Goal: Obtain resource: Download file/media

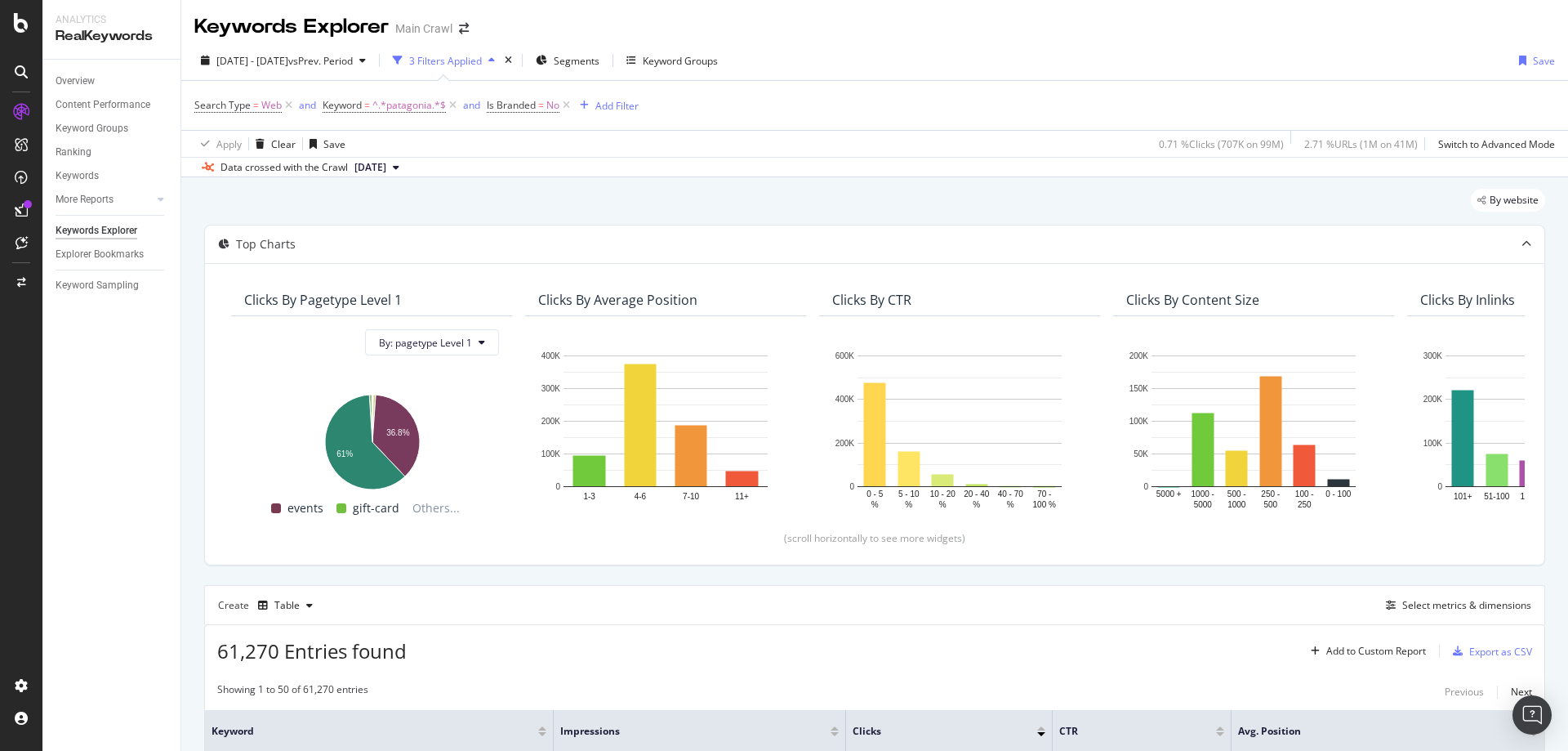
scroll to position [408, 0]
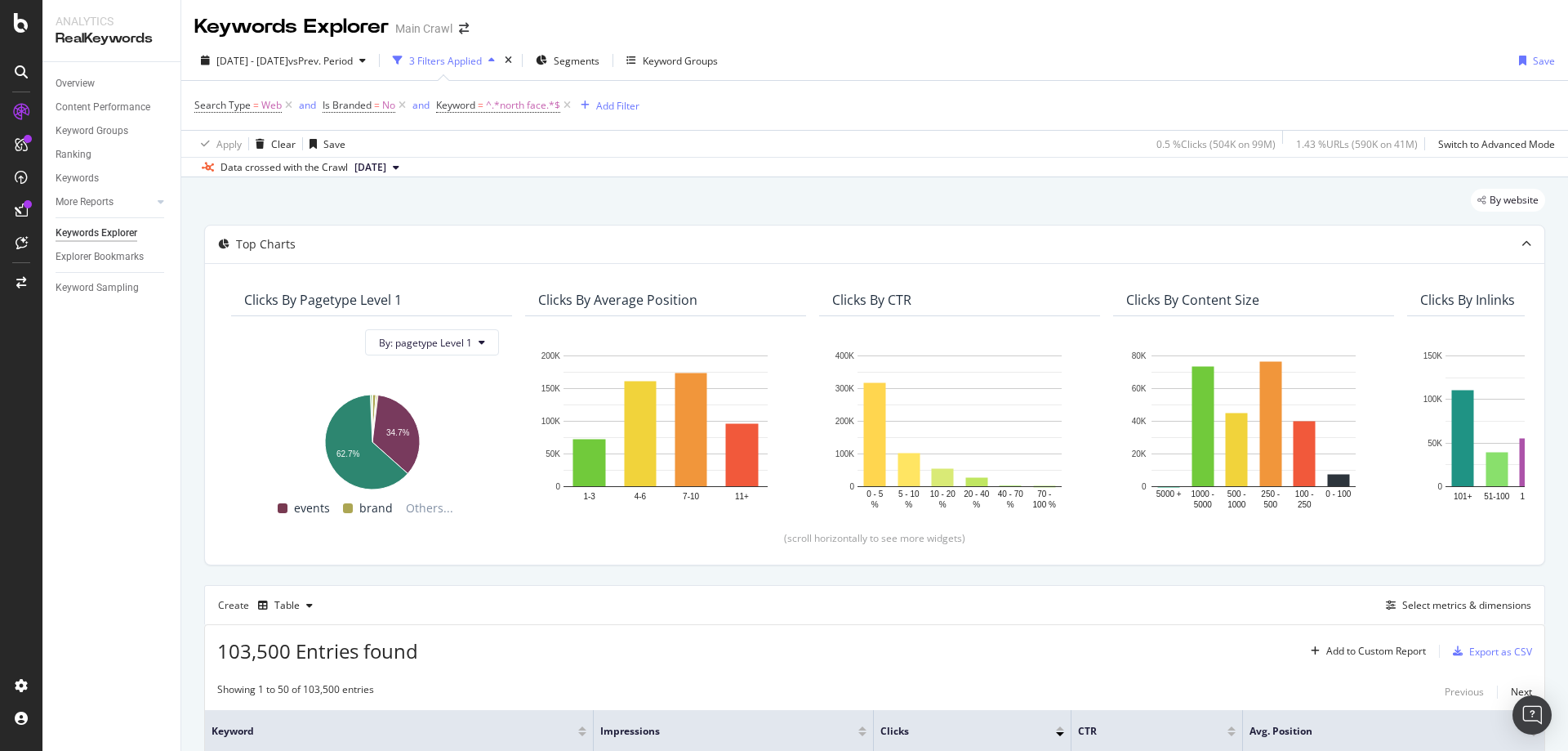
scroll to position [94, 0]
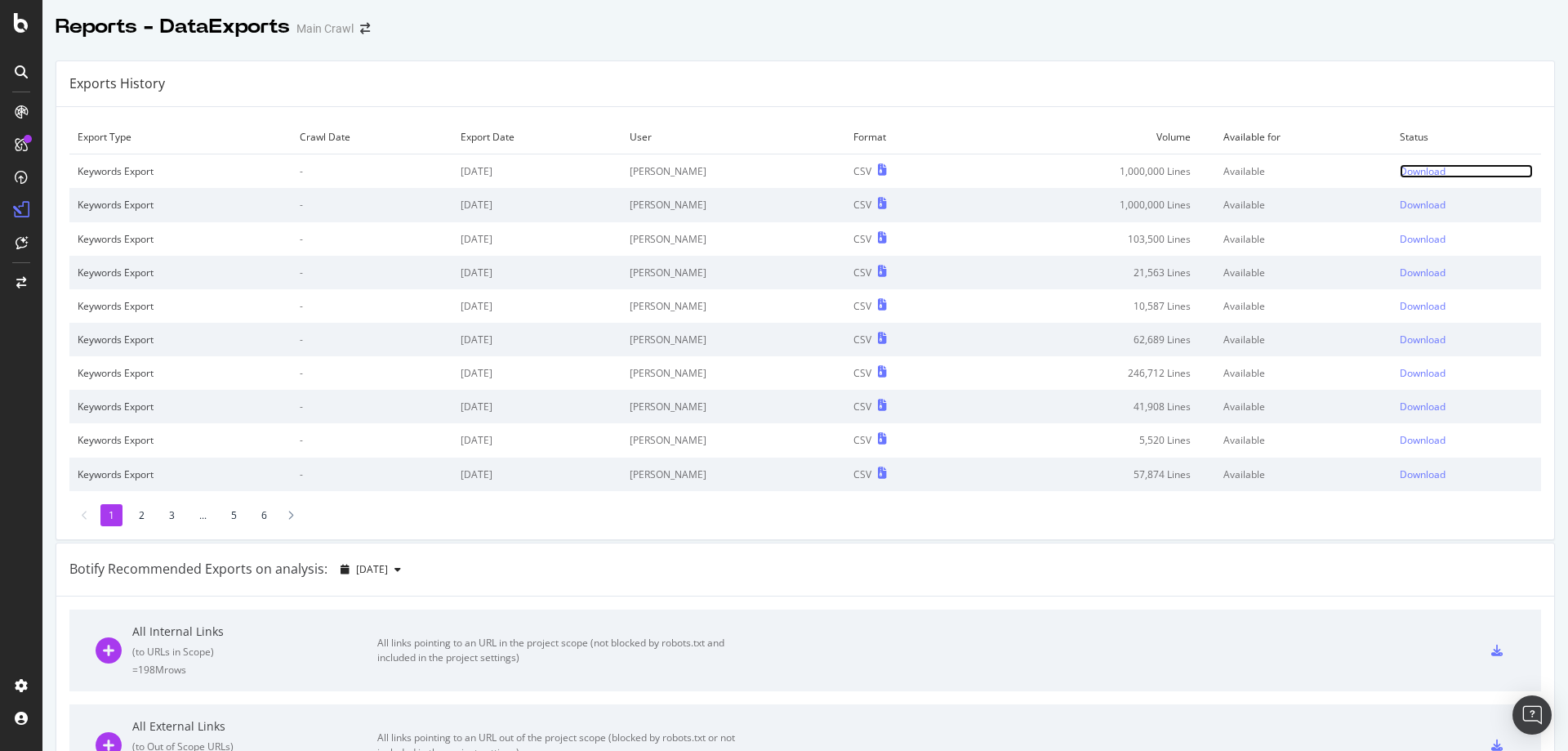
click at [1400, 176] on div "Download" at bounding box center [1423, 171] width 46 height 14
click at [1316, 6] on div "Reports - DataExports Main Crawl" at bounding box center [805, 21] width 1525 height 41
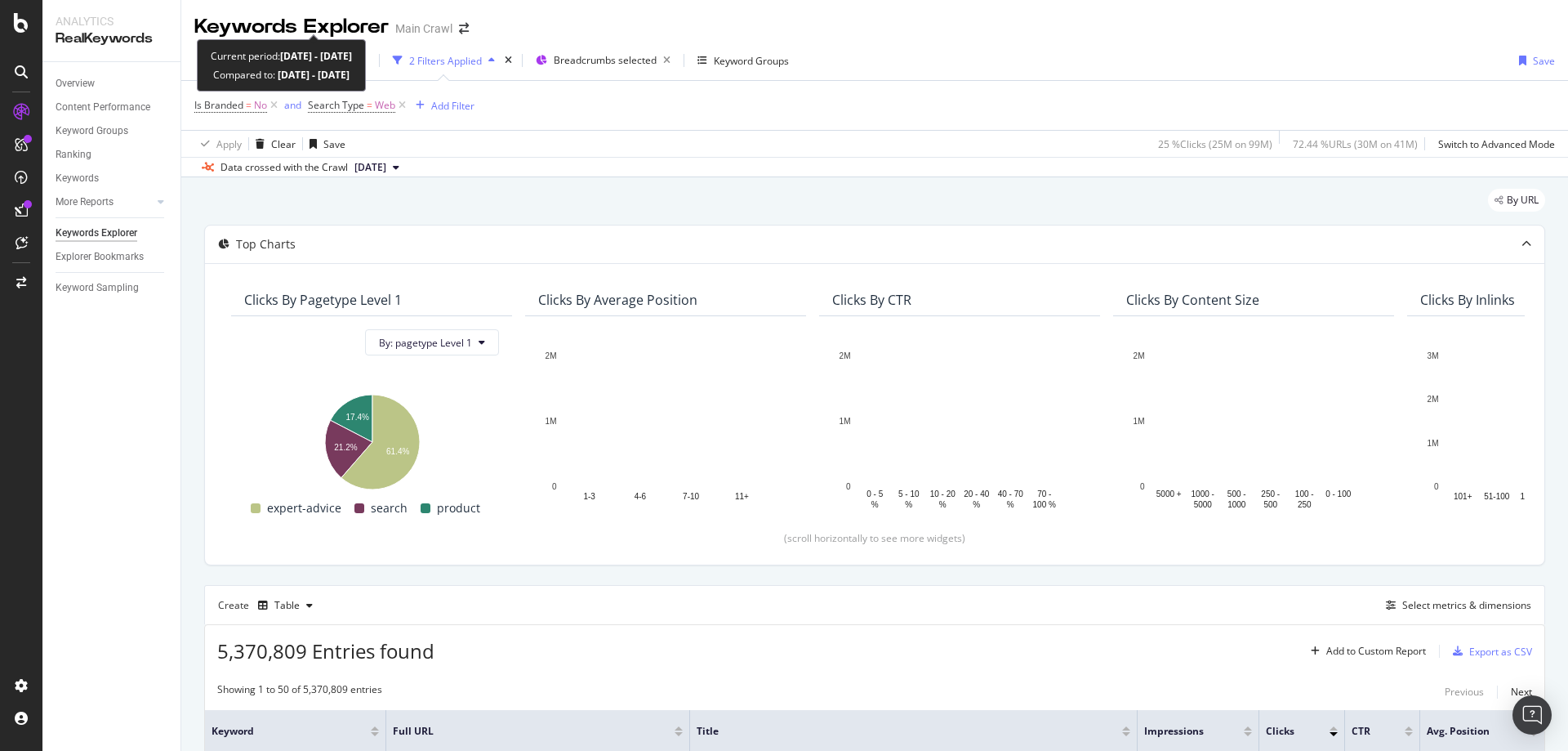
scroll to position [245, 0]
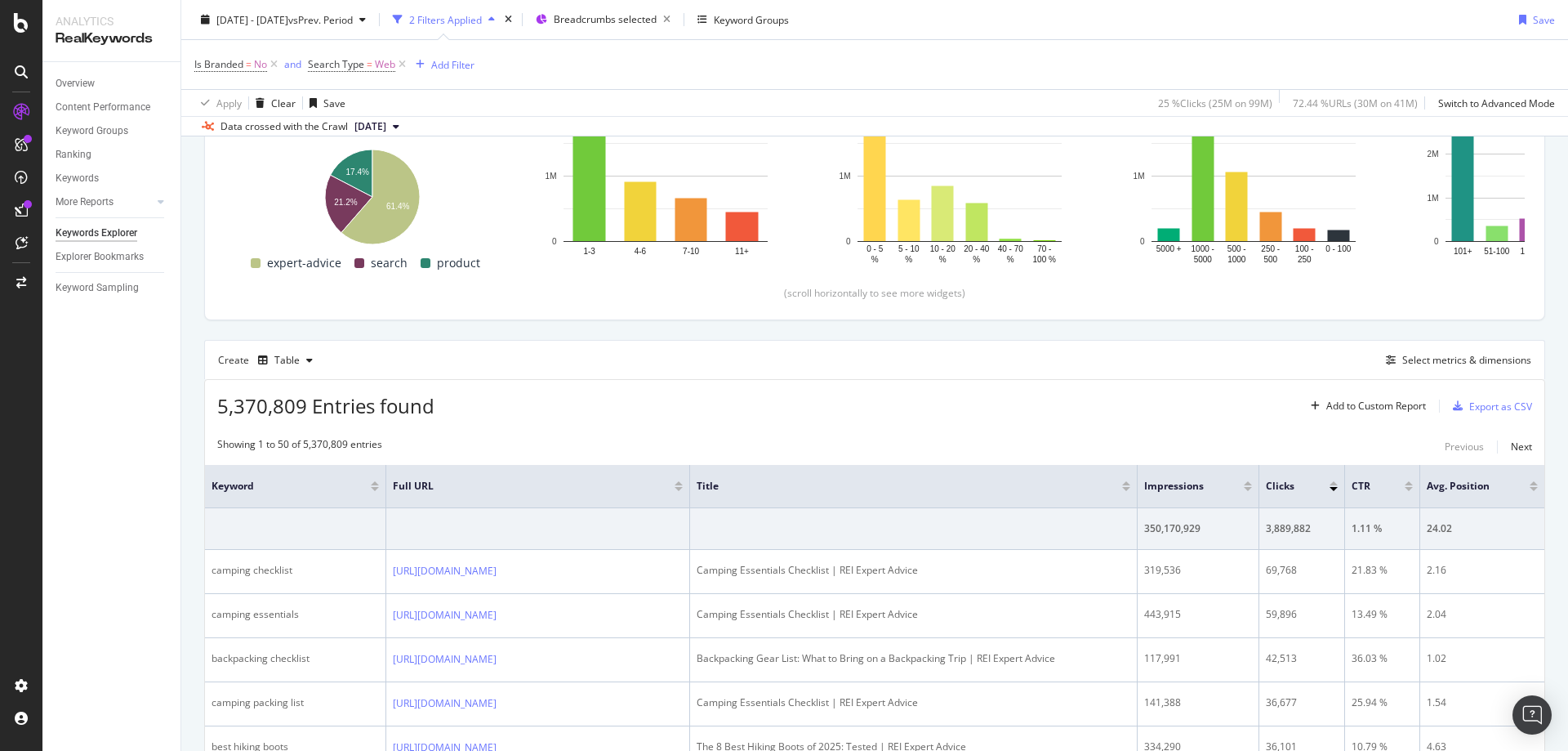
click at [889, 14] on div "[DATE] - [DATE] vs Prev. Period 2 Filters Applied Breadcrumbs selected Keyword …" at bounding box center [875, 23] width 1387 height 32
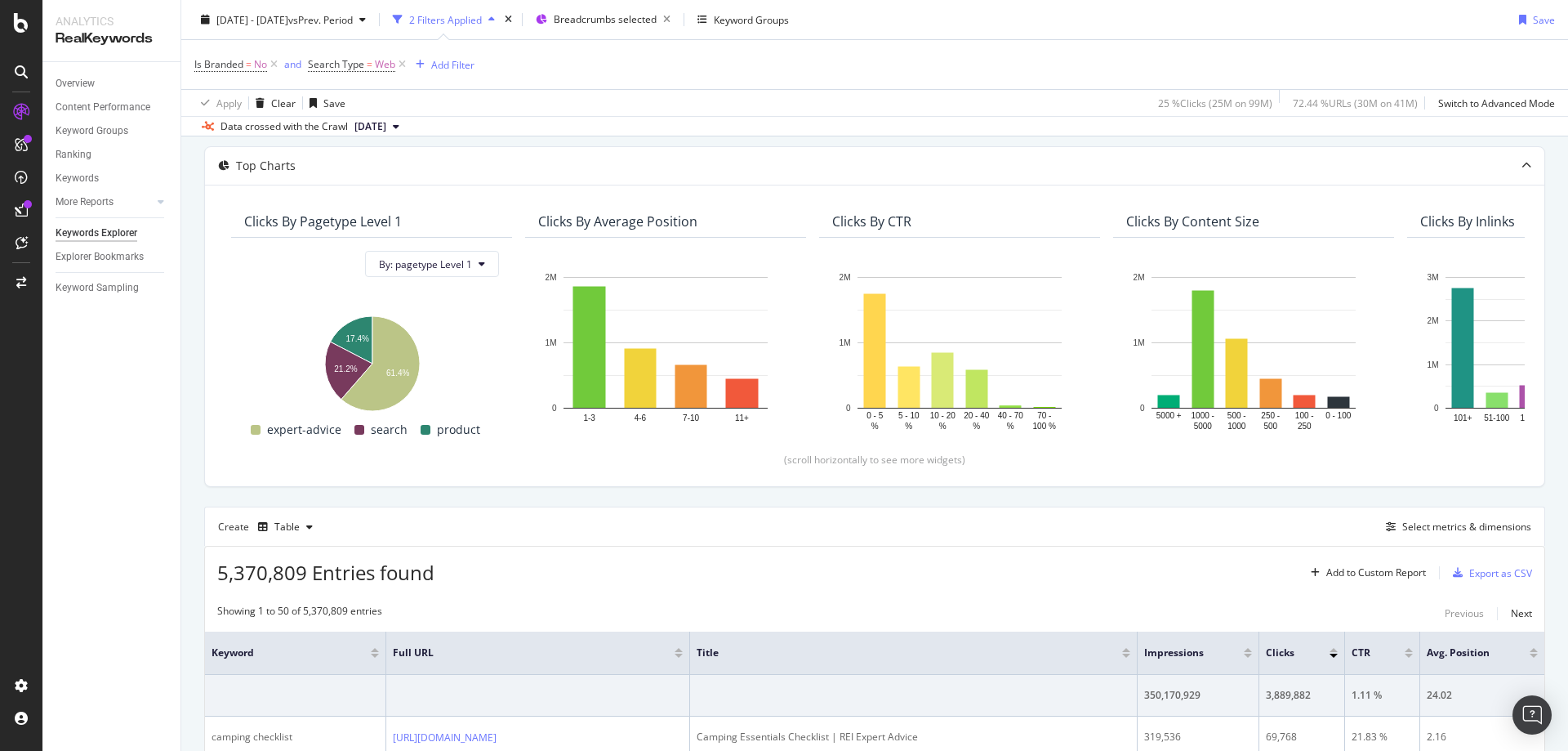
scroll to position [0, 0]
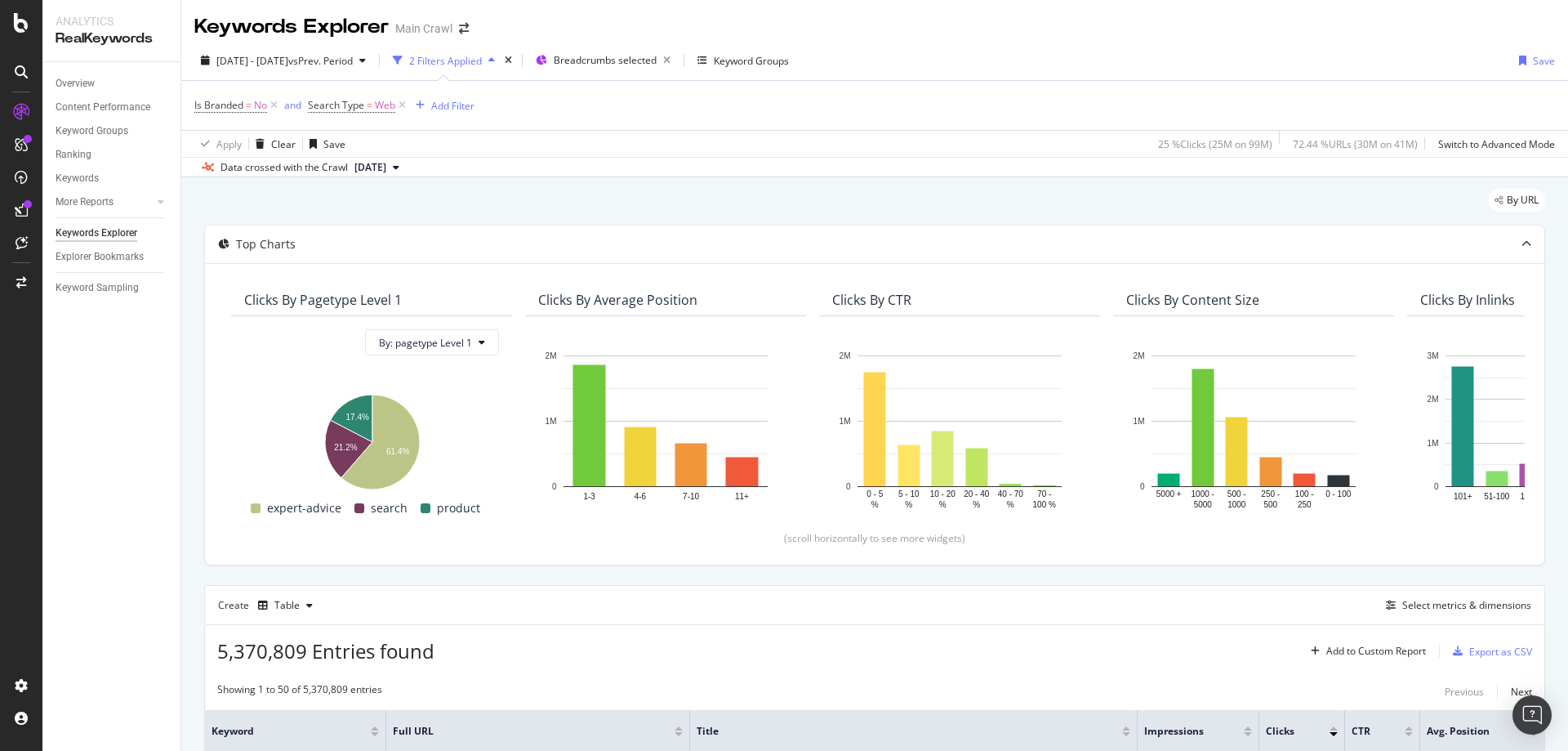
click at [501, 68] on div "2 Filters Applied" at bounding box center [443, 60] width 115 height 25
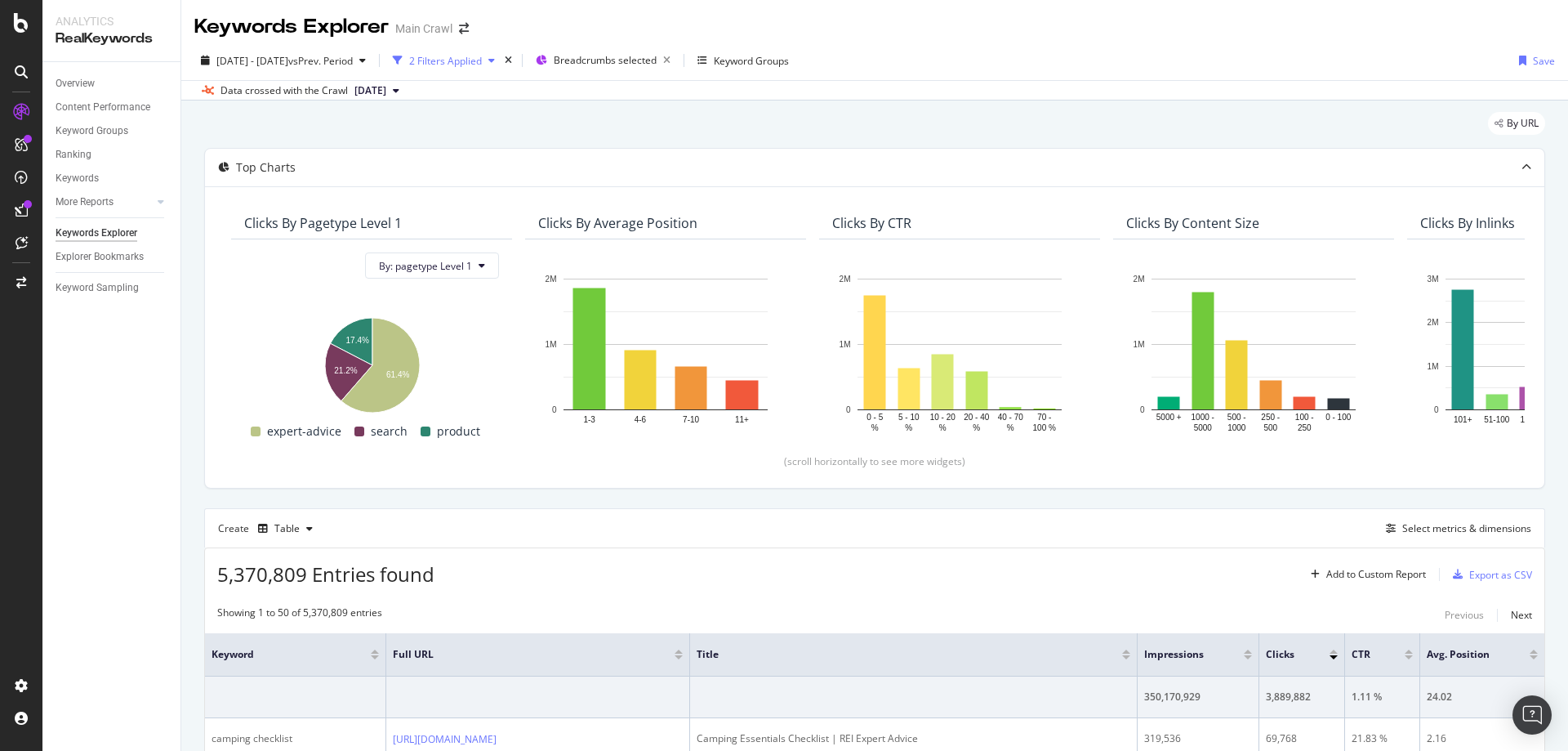
click at [501, 68] on div "2 Filters Applied" at bounding box center [443, 60] width 115 height 25
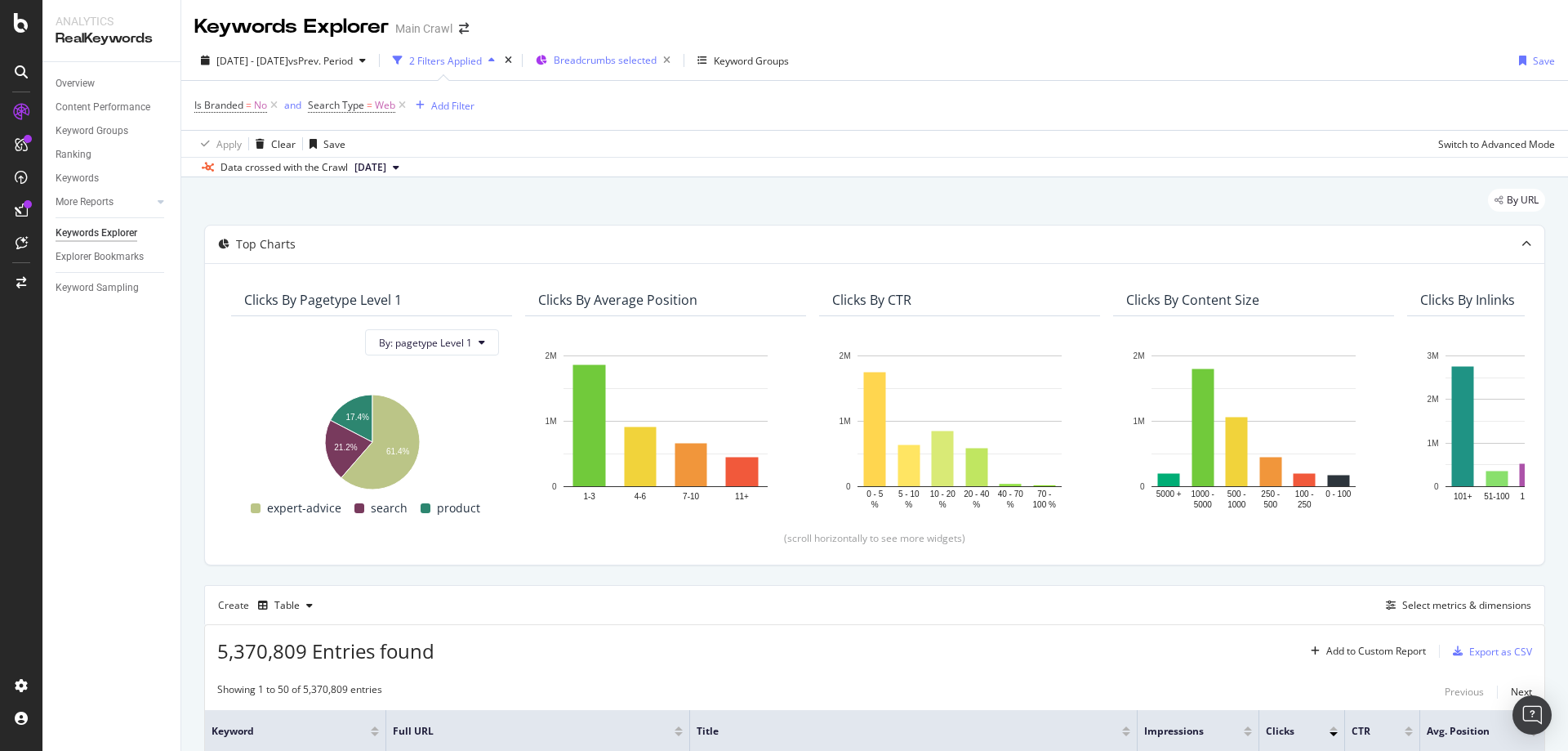
click at [622, 62] on span "Breadcrumbs selected" at bounding box center [605, 60] width 102 height 14
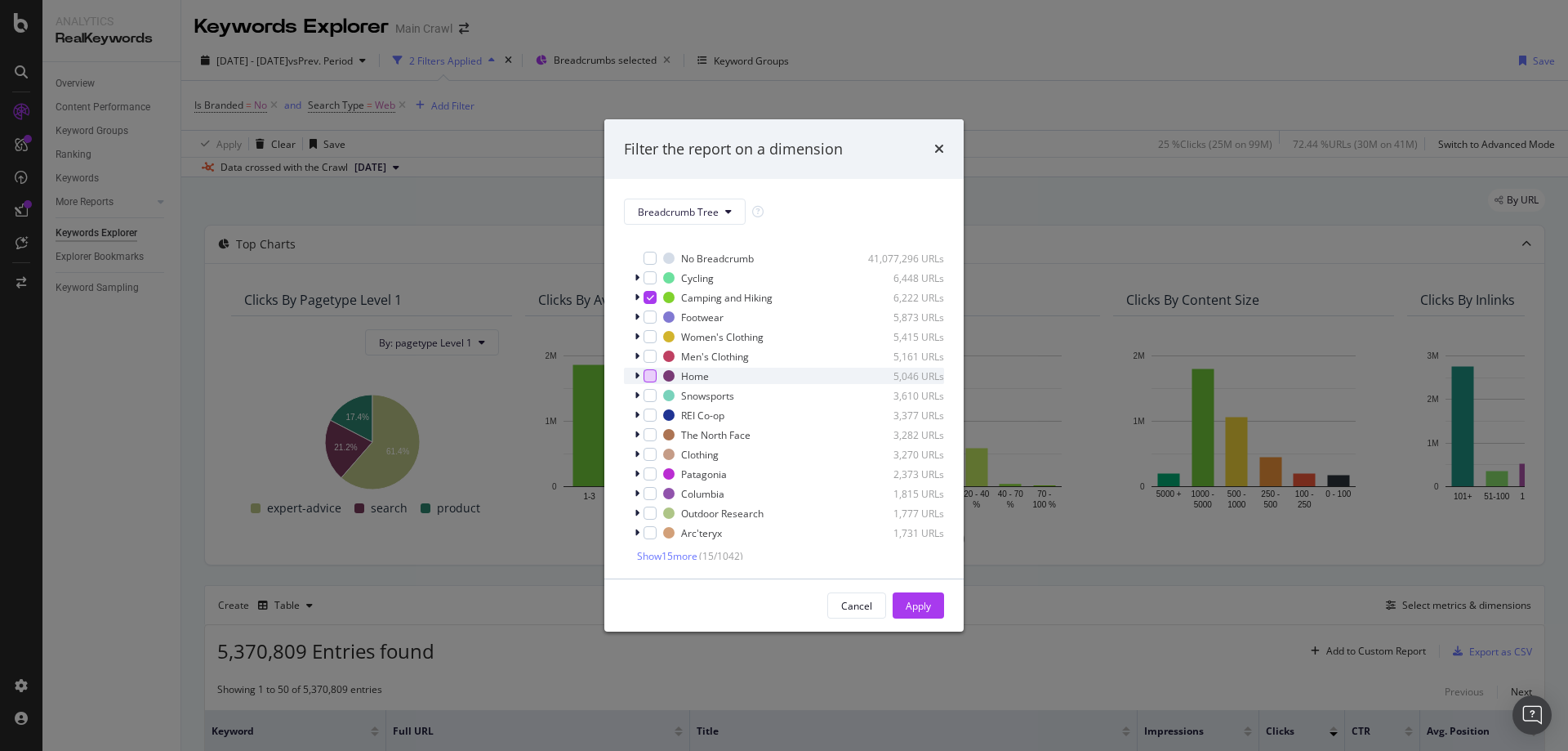
scroll to position [16, 0]
click at [635, 294] on icon "modal" at bounding box center [637, 292] width 5 height 9
click at [635, 293] on icon "modal" at bounding box center [637, 292] width 7 height 9
click at [684, 551] on span "Show 15 more" at bounding box center [667, 551] width 61 height 14
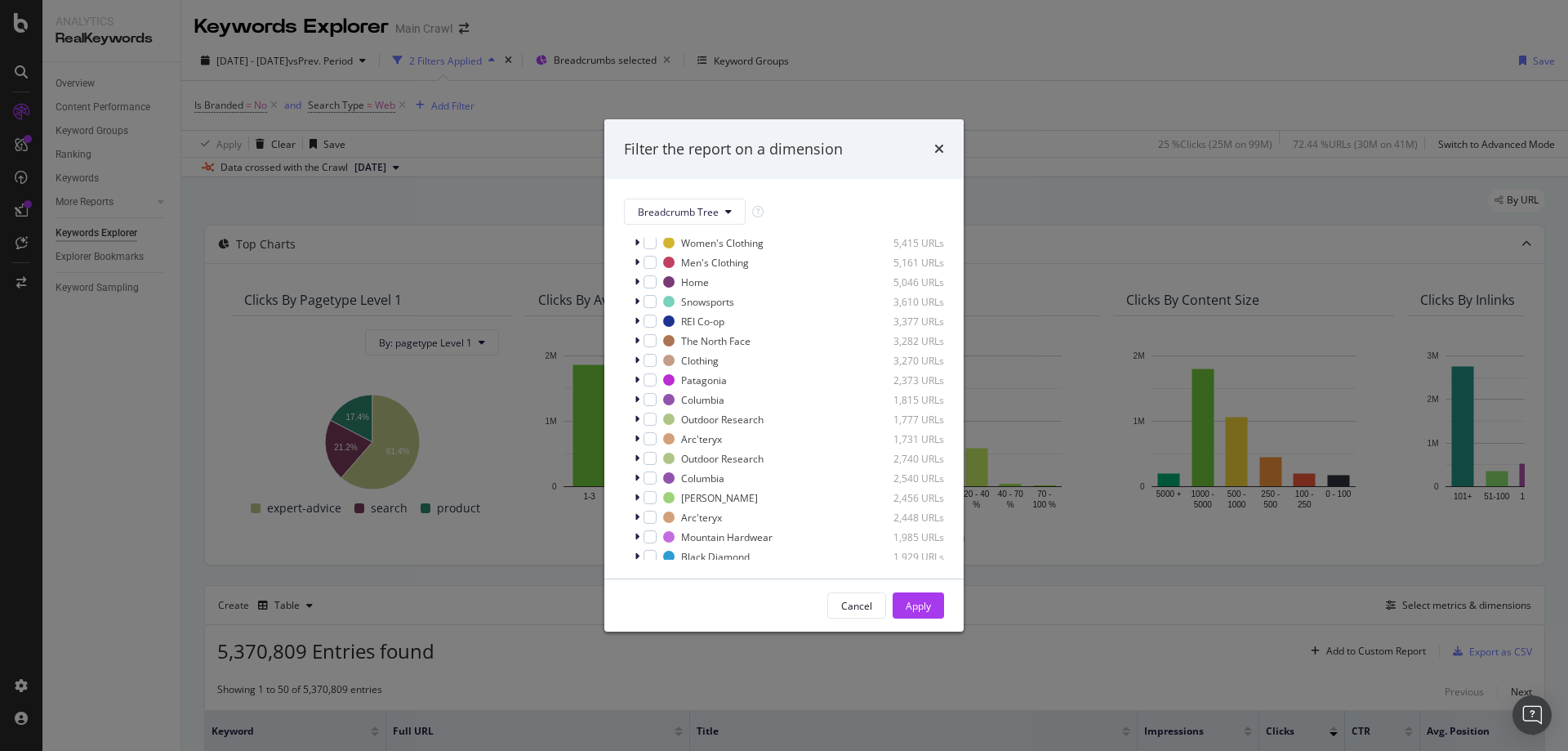
scroll to position [0, 0]
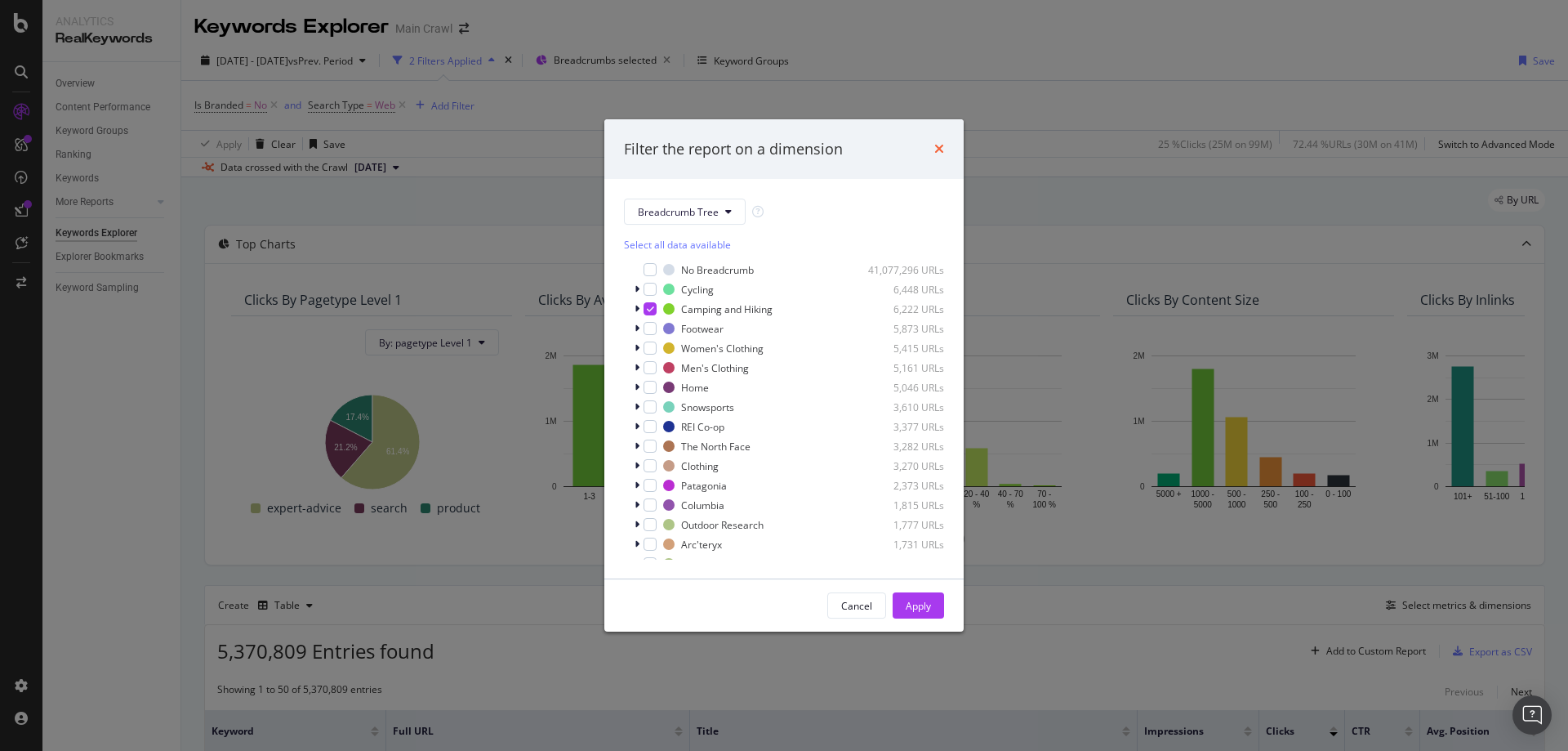
click at [938, 147] on icon "times" at bounding box center [939, 148] width 9 height 13
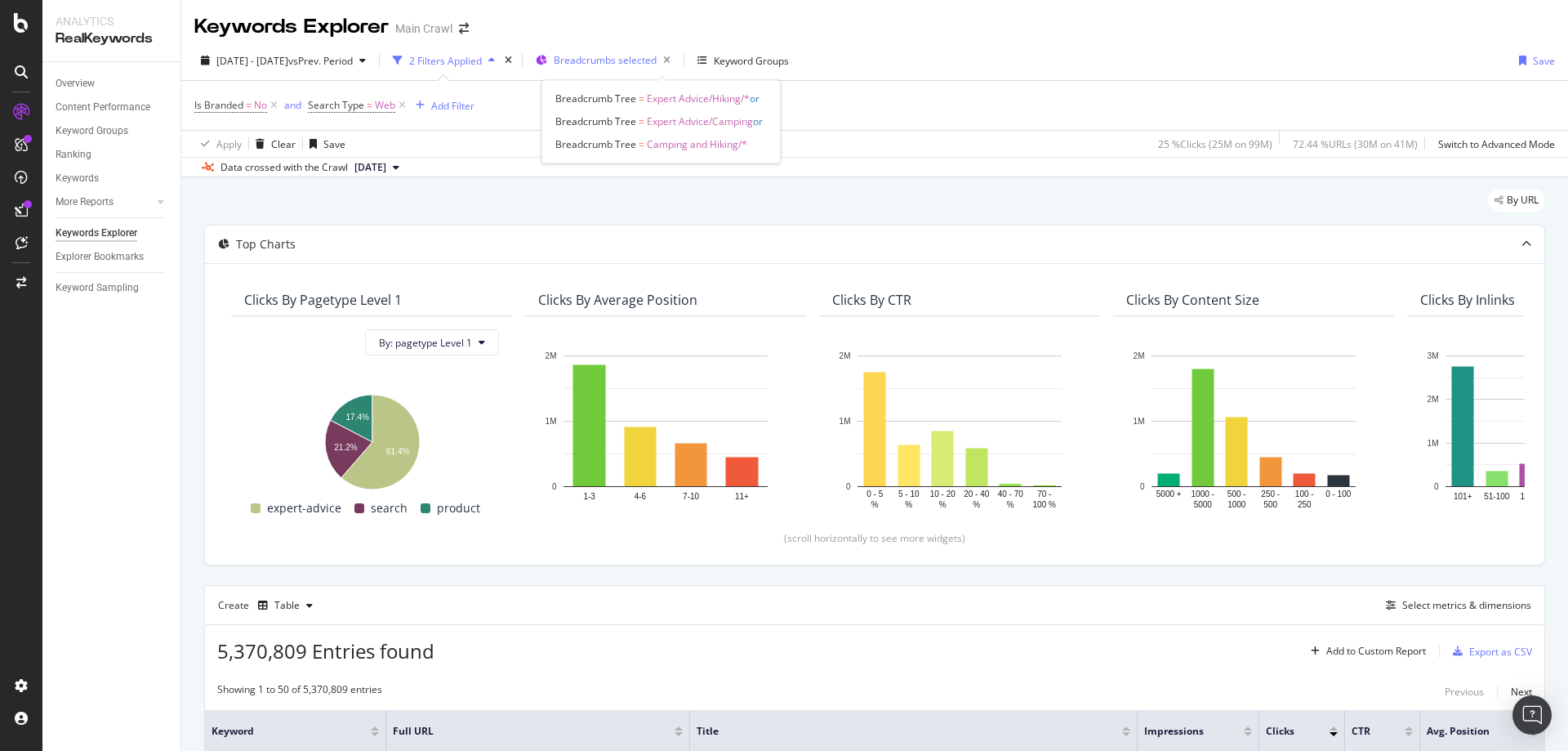
click at [657, 66] on span "Breadcrumbs selected" at bounding box center [605, 60] width 102 height 14
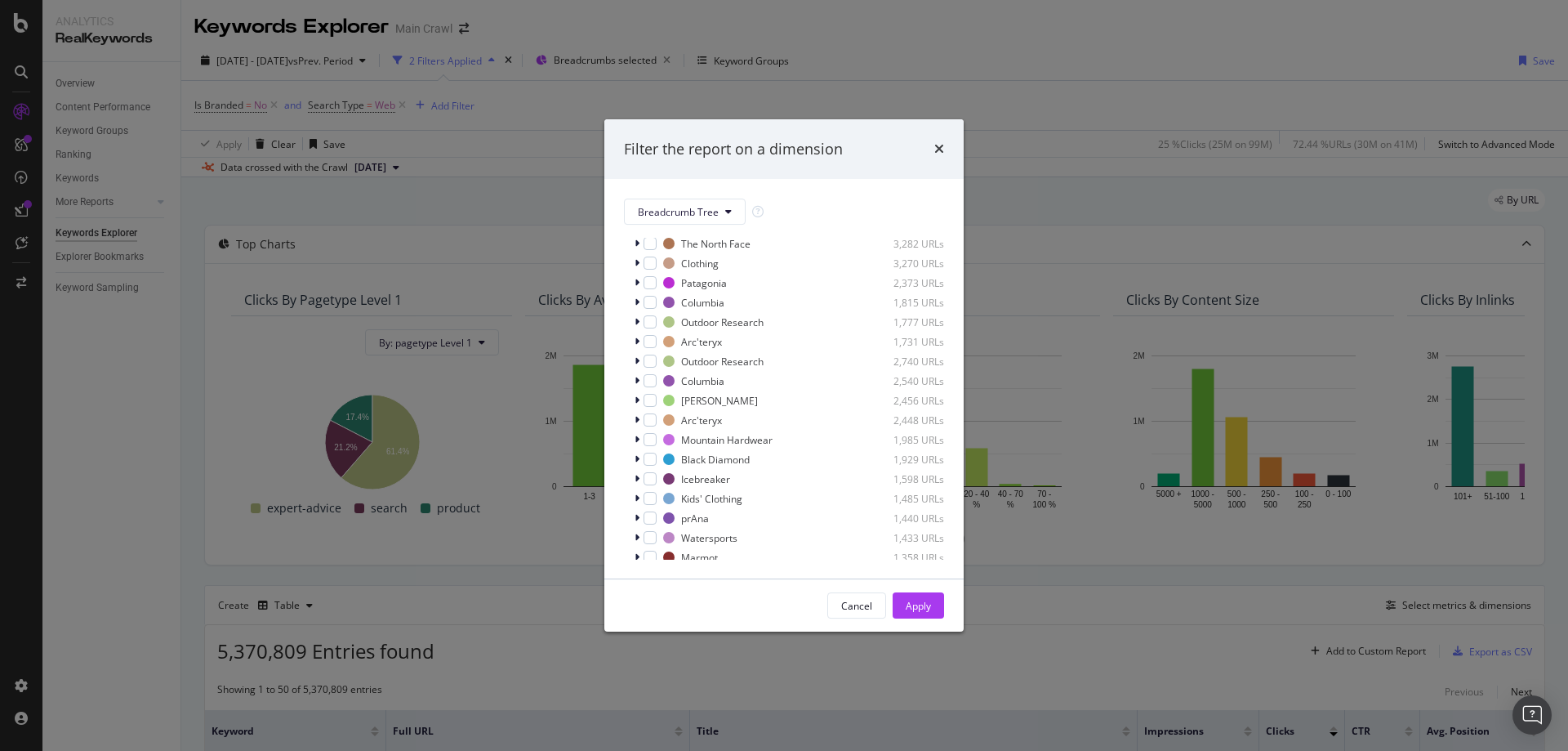
scroll to position [310, 0]
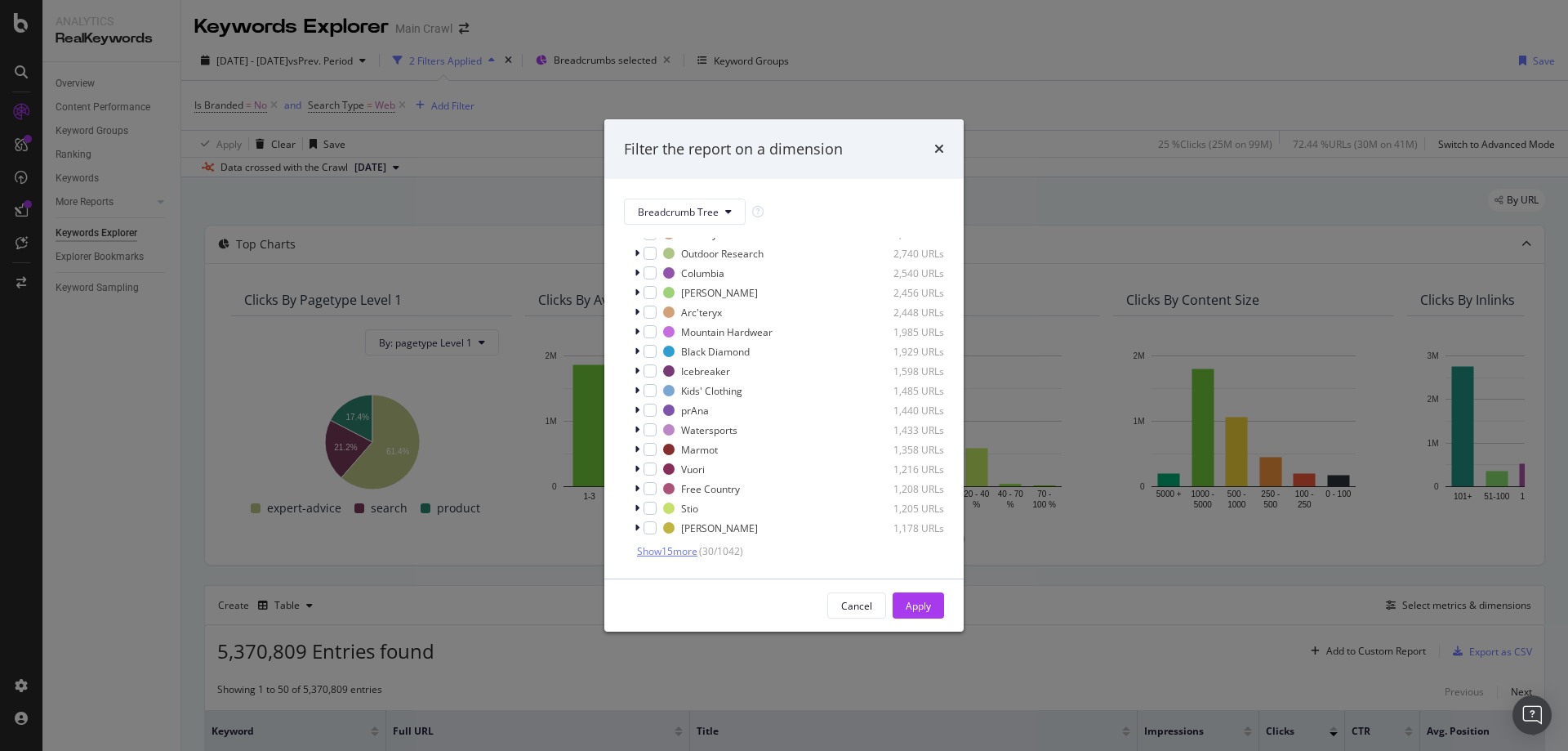
click at [668, 552] on span "Show 15 more" at bounding box center [667, 551] width 61 height 14
click at [697, 559] on div "Show 15 more ( 45 / 1042 )" at bounding box center [784, 550] width 320 height 16
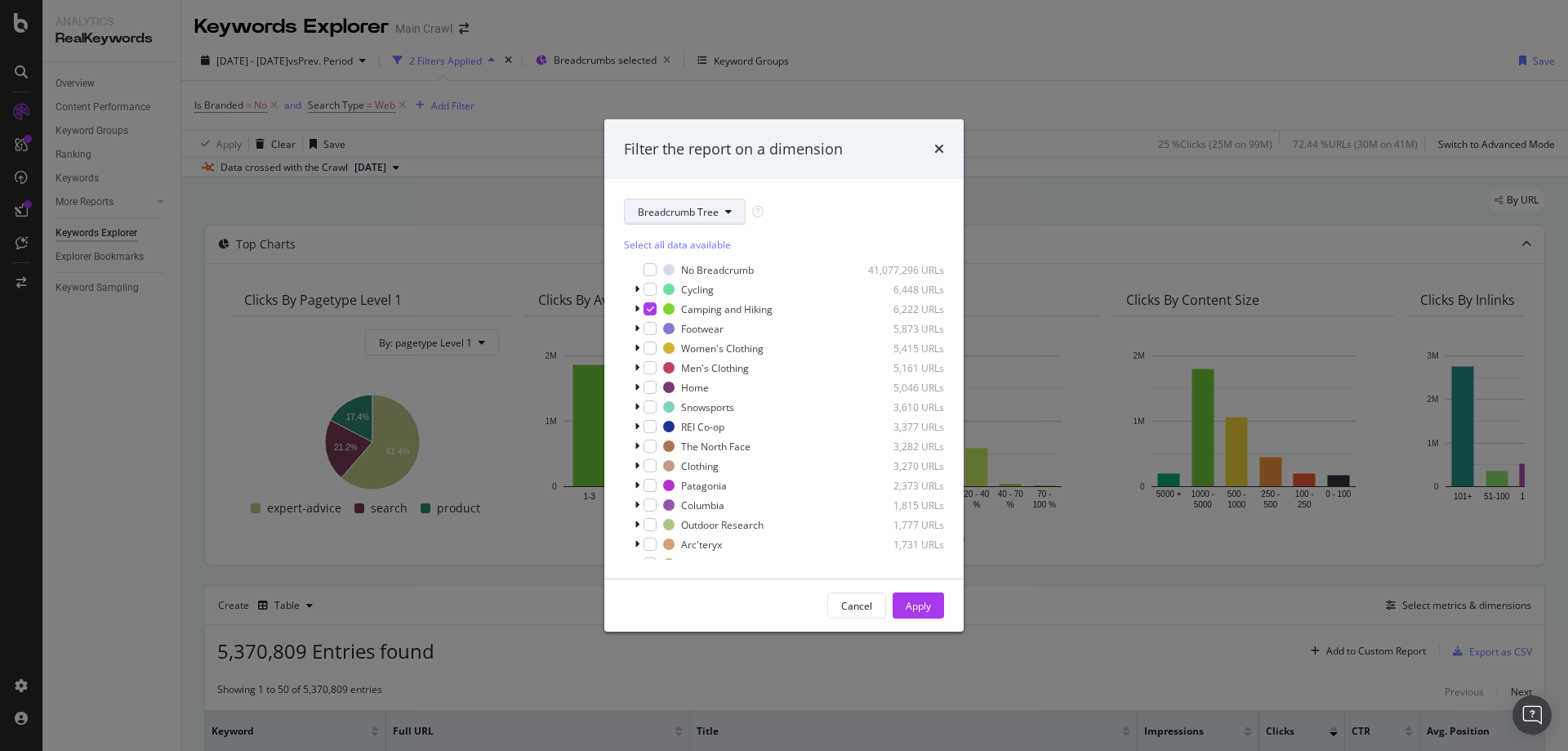
click at [674, 224] on button "Breadcrumb Tree" at bounding box center [685, 211] width 121 height 26
click at [689, 263] on span "pagetype" at bounding box center [690, 270] width 105 height 15
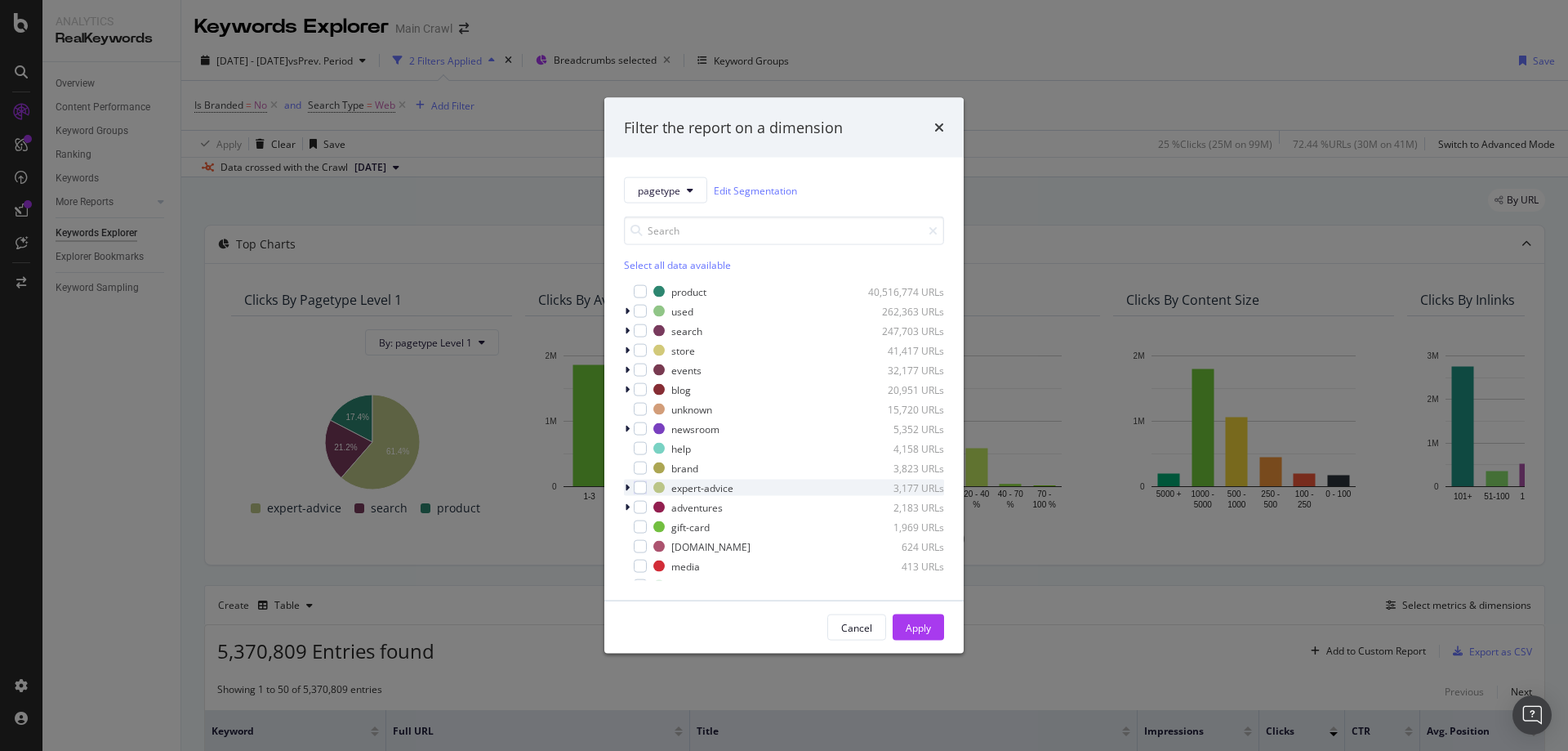
click at [625, 494] on div "modal" at bounding box center [629, 487] width 9 height 16
click at [682, 208] on div "Select all data available product 40,516,774 URLs used 262,363 URLs search 247,…" at bounding box center [784, 392] width 320 height 378
click at [682, 197] on button "pagetype" at bounding box center [666, 191] width 84 height 26
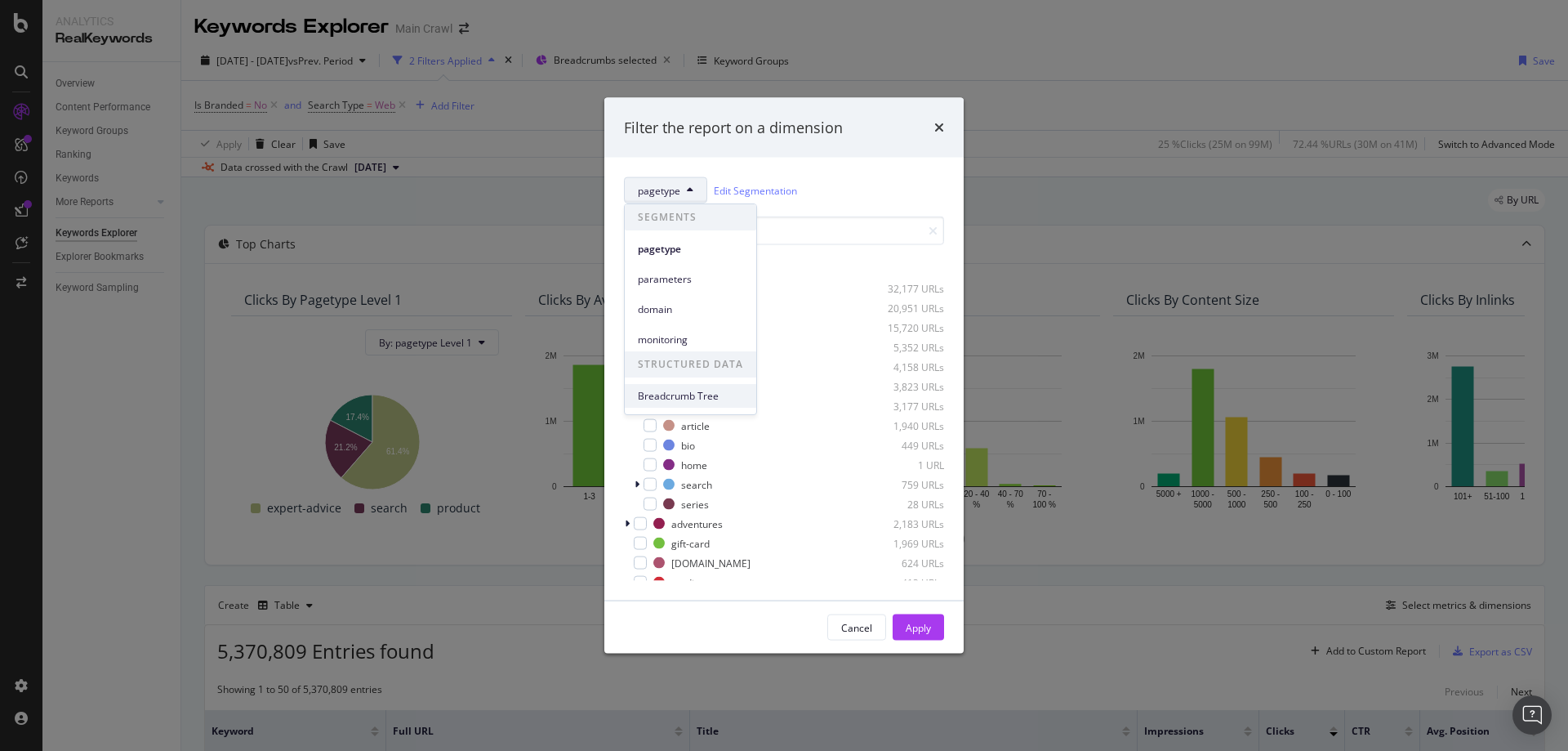
click at [700, 397] on span "Breadcrumb Tree" at bounding box center [690, 396] width 105 height 15
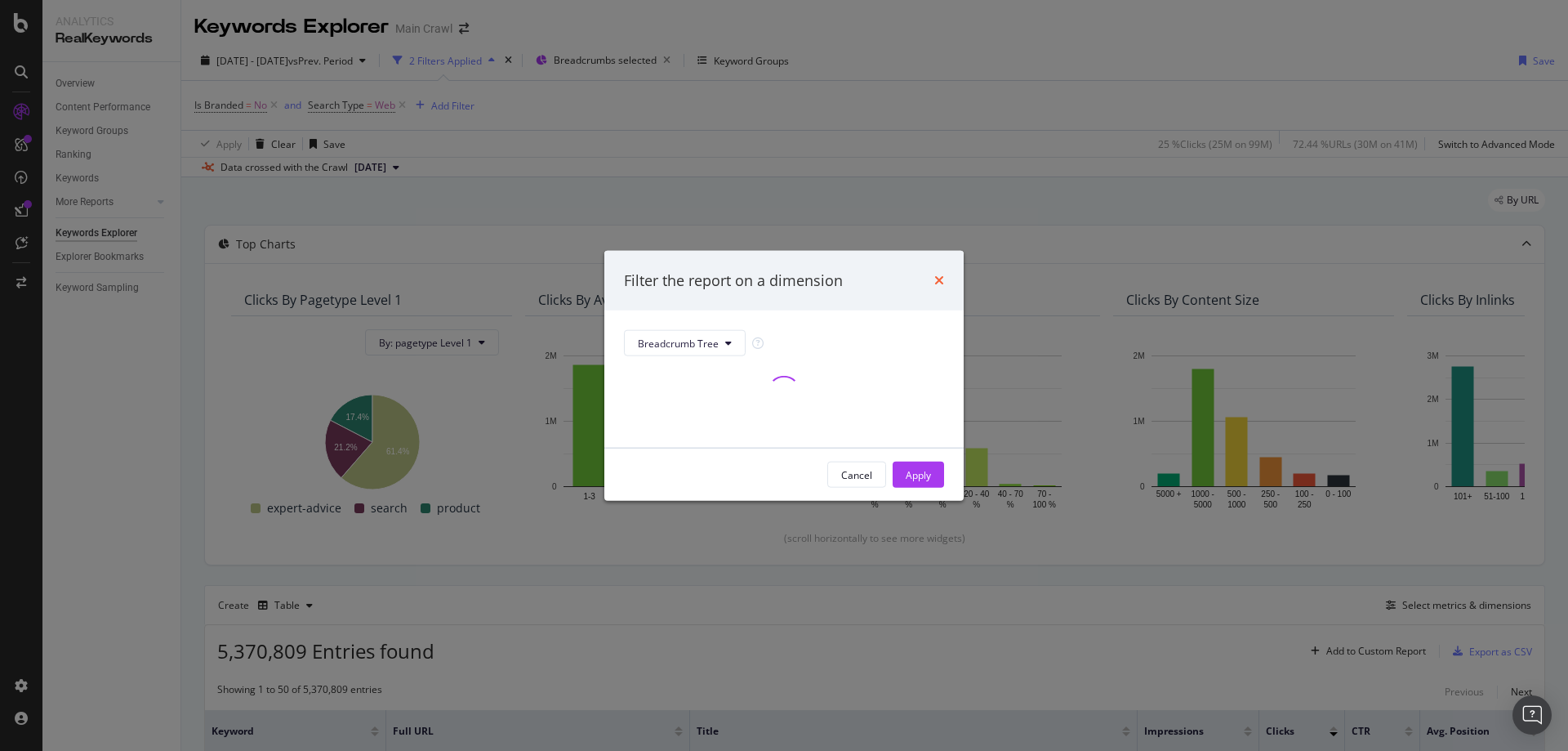
click at [937, 285] on icon "times" at bounding box center [939, 279] width 9 height 13
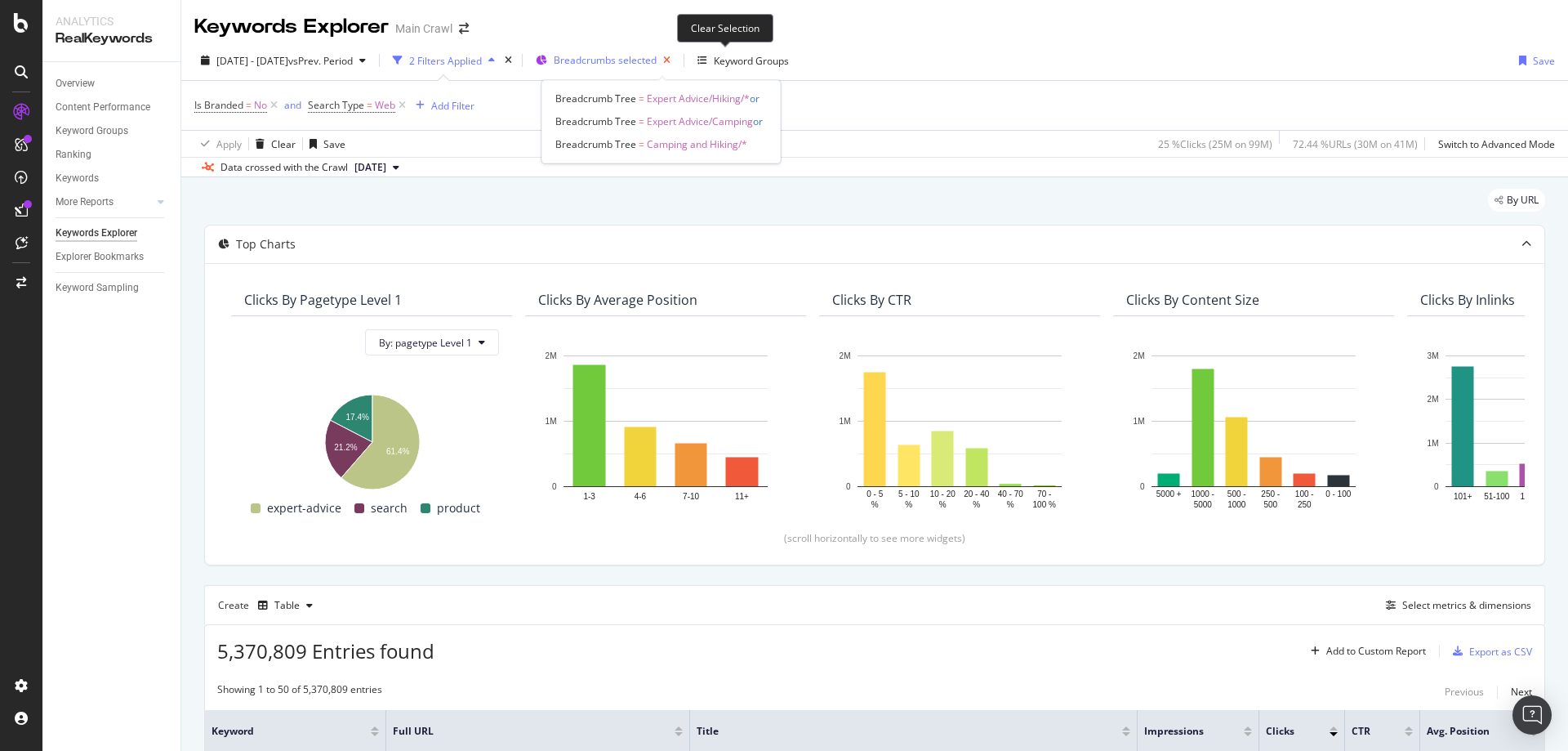
click at [677, 63] on icon "button" at bounding box center [667, 60] width 20 height 23
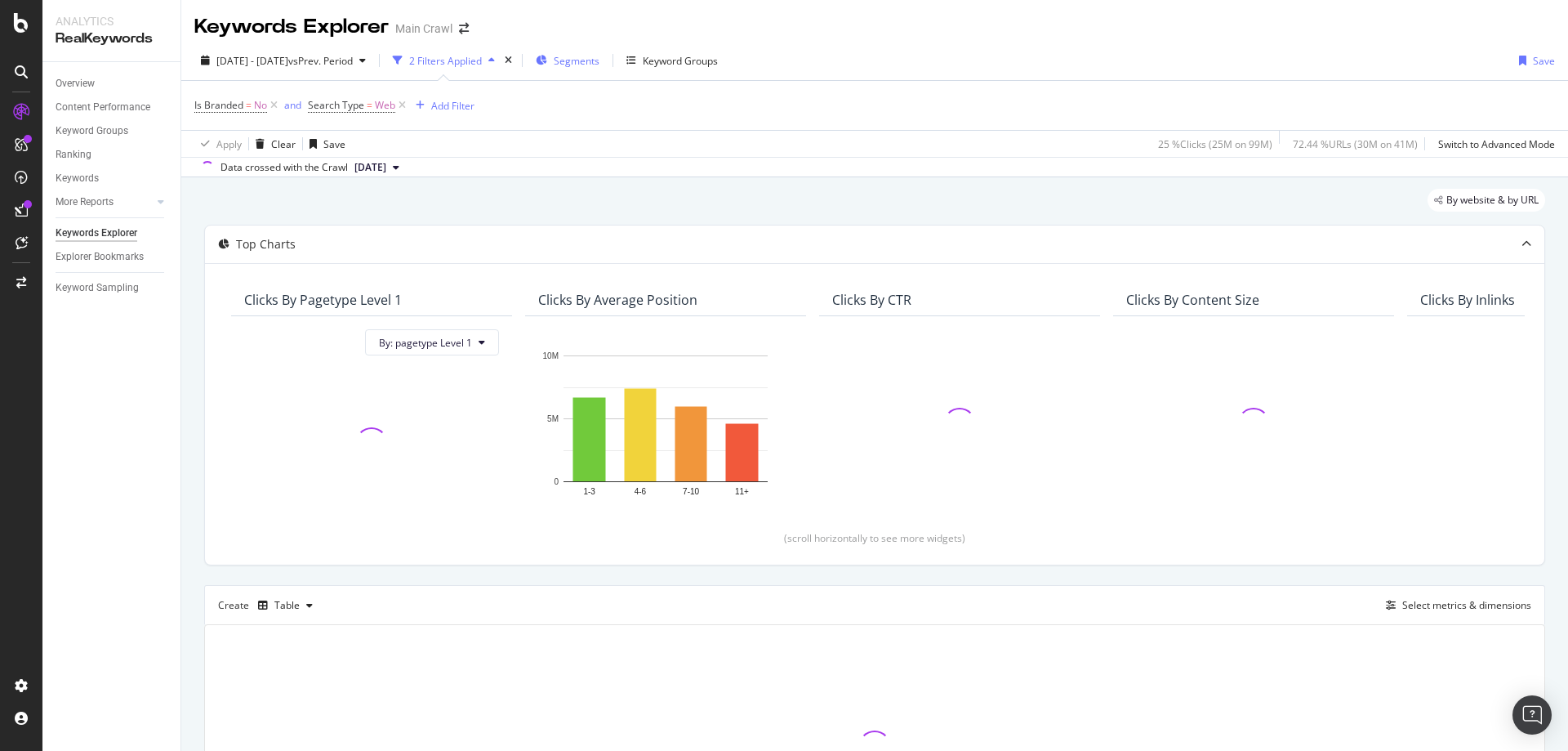
click at [600, 67] on div "Segments" at bounding box center [567, 60] width 64 height 25
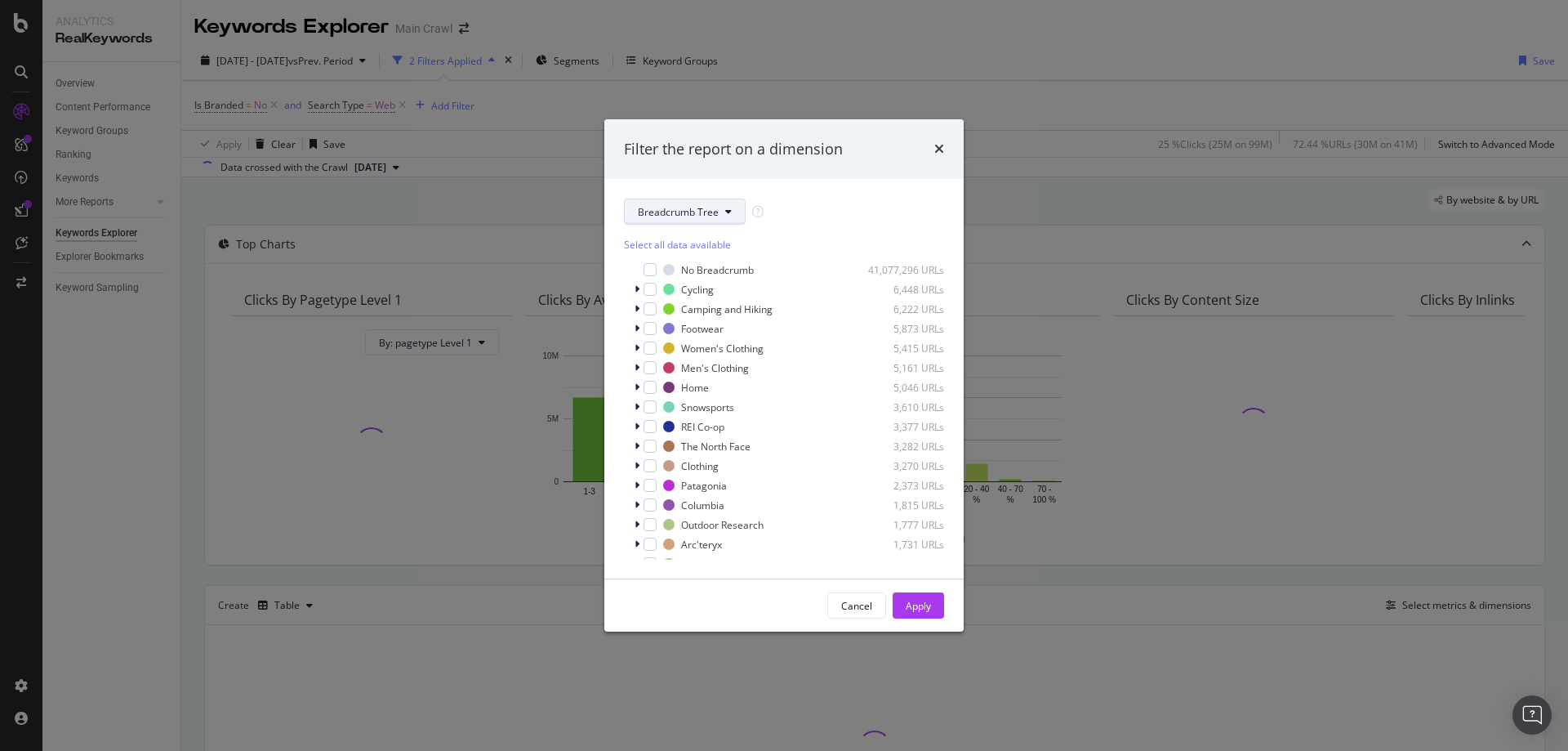
click at [717, 202] on button "Breadcrumb Tree" at bounding box center [685, 211] width 121 height 26
click at [799, 206] on div "Breadcrumb Tree" at bounding box center [784, 211] width 320 height 26
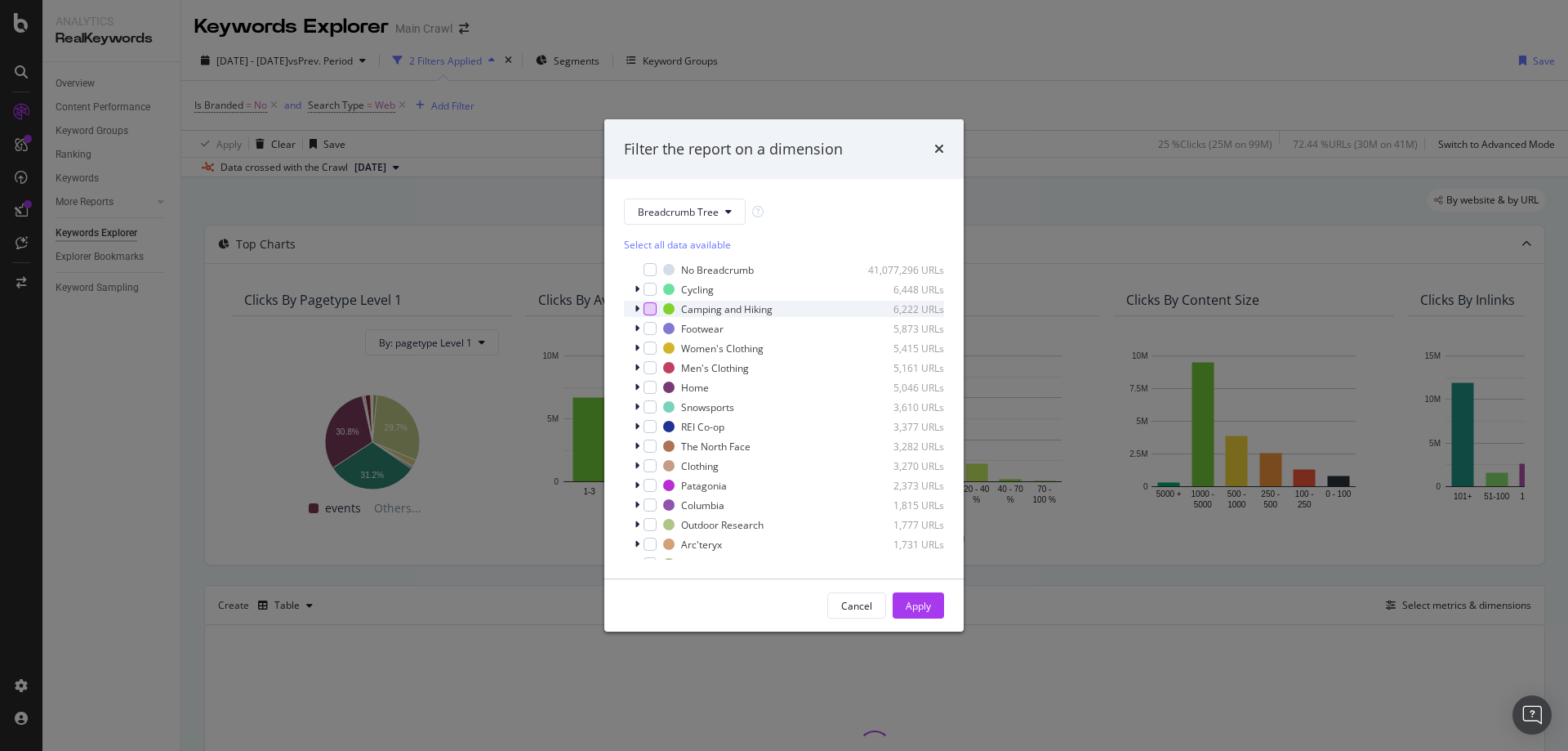
click at [648, 307] on div "modal" at bounding box center [650, 308] width 13 height 13
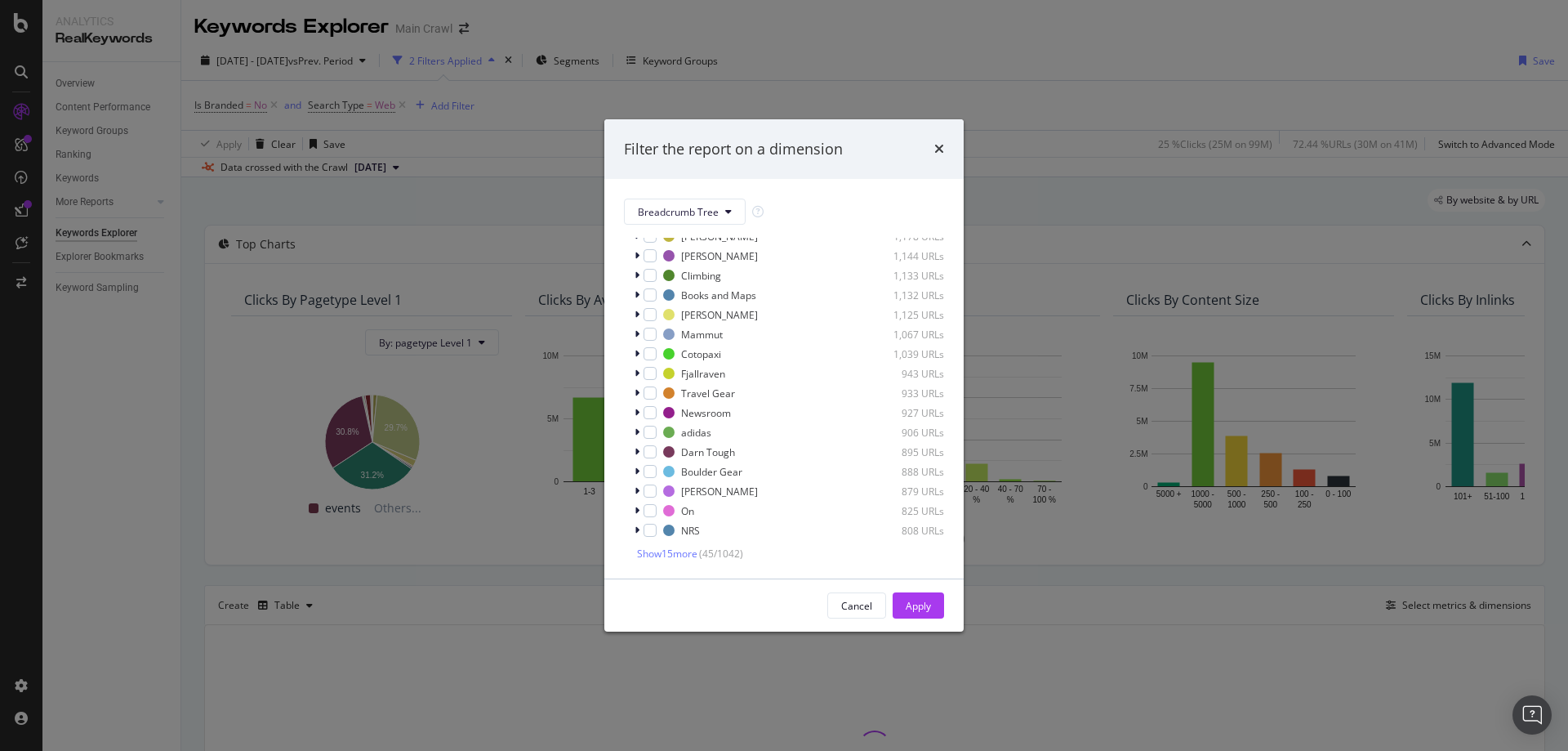
scroll to position [605, 0]
click at [924, 610] on div "Apply" at bounding box center [918, 606] width 26 height 14
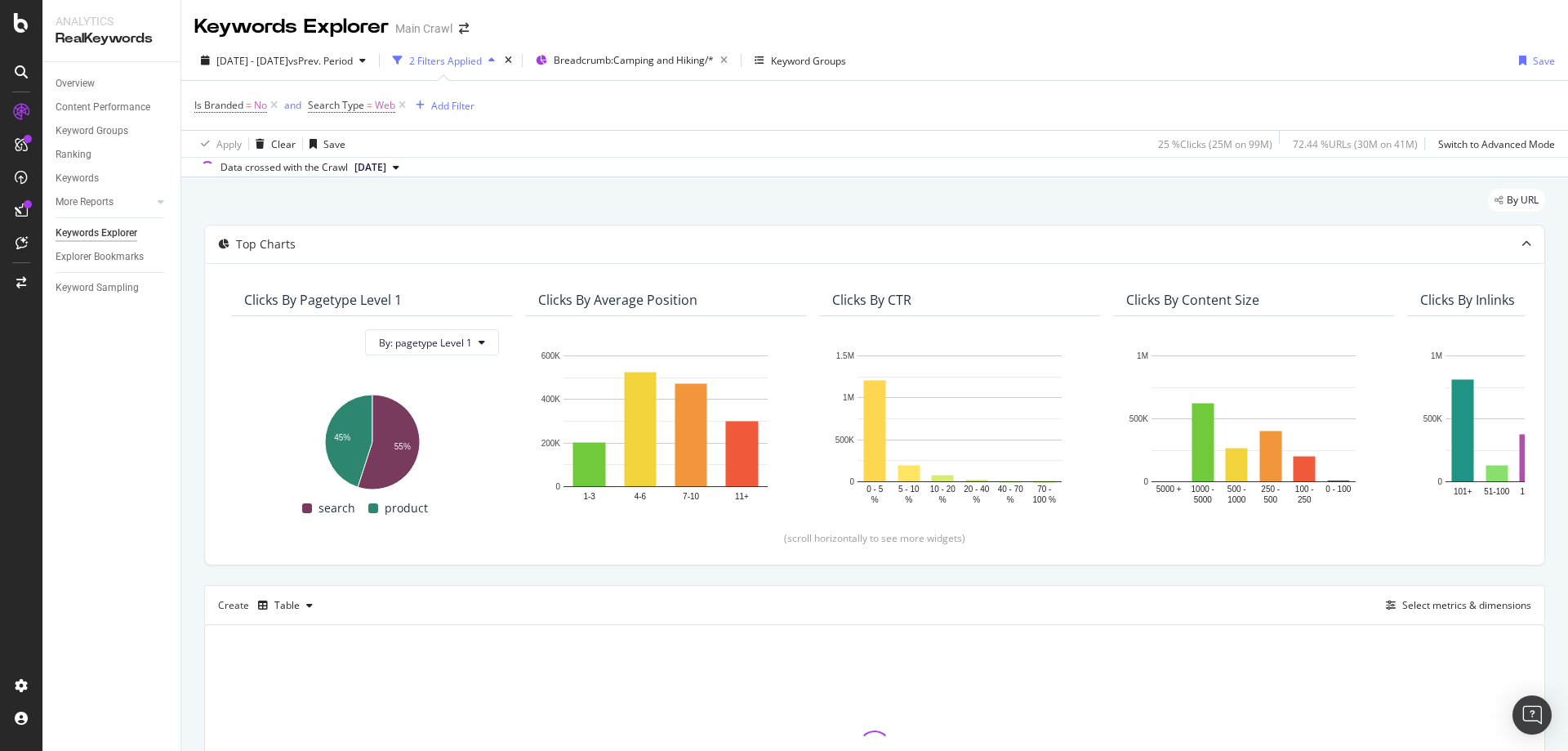
click at [1029, 137] on div "Apply Clear Save 25 % Clicks ( 25M on 99M ) 72.44 % URLs ( 30M on 41M ) Switch …" at bounding box center [875, 144] width 1387 height 27
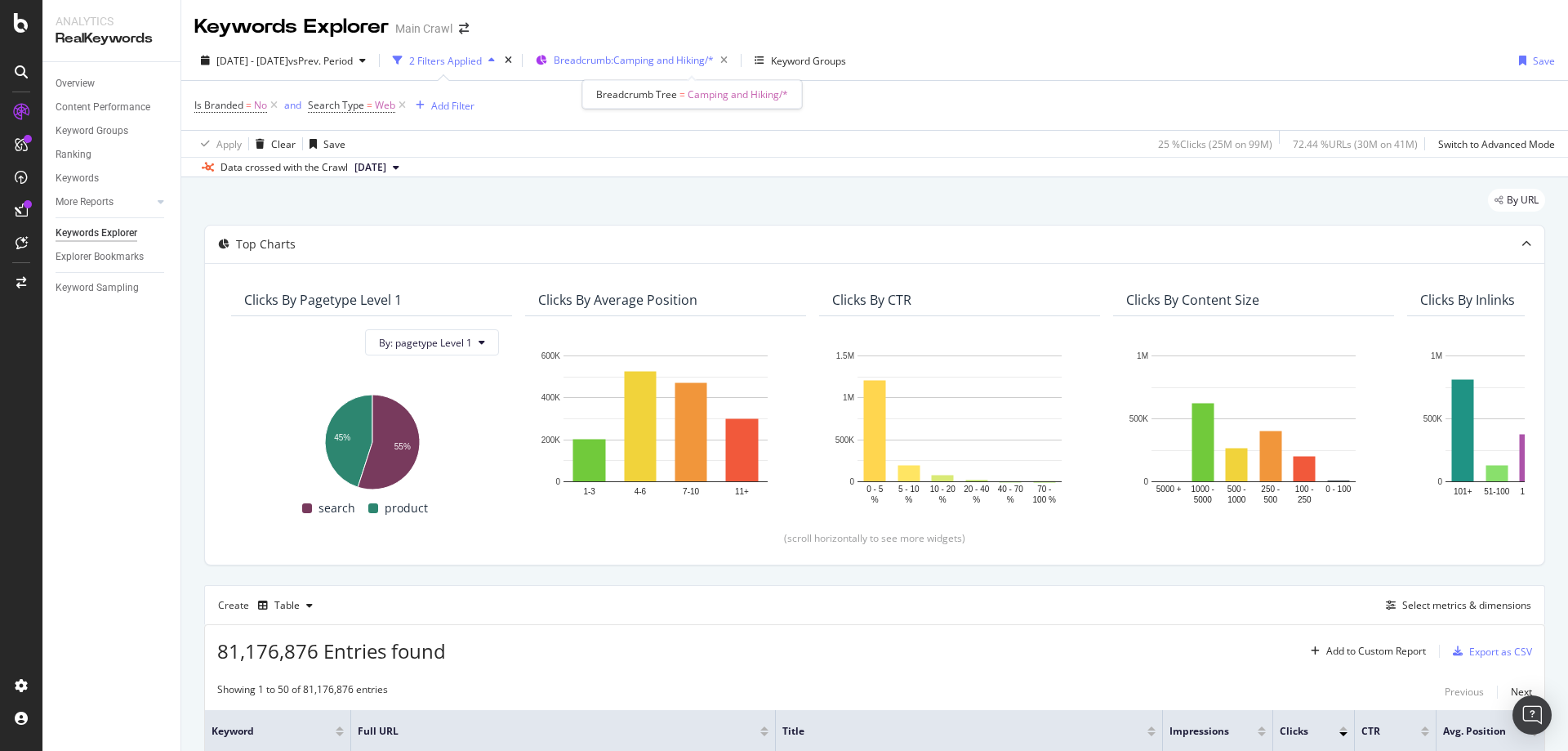
click at [629, 66] on span "Breadcrumb: Camping and Hiking/*" at bounding box center [633, 60] width 160 height 14
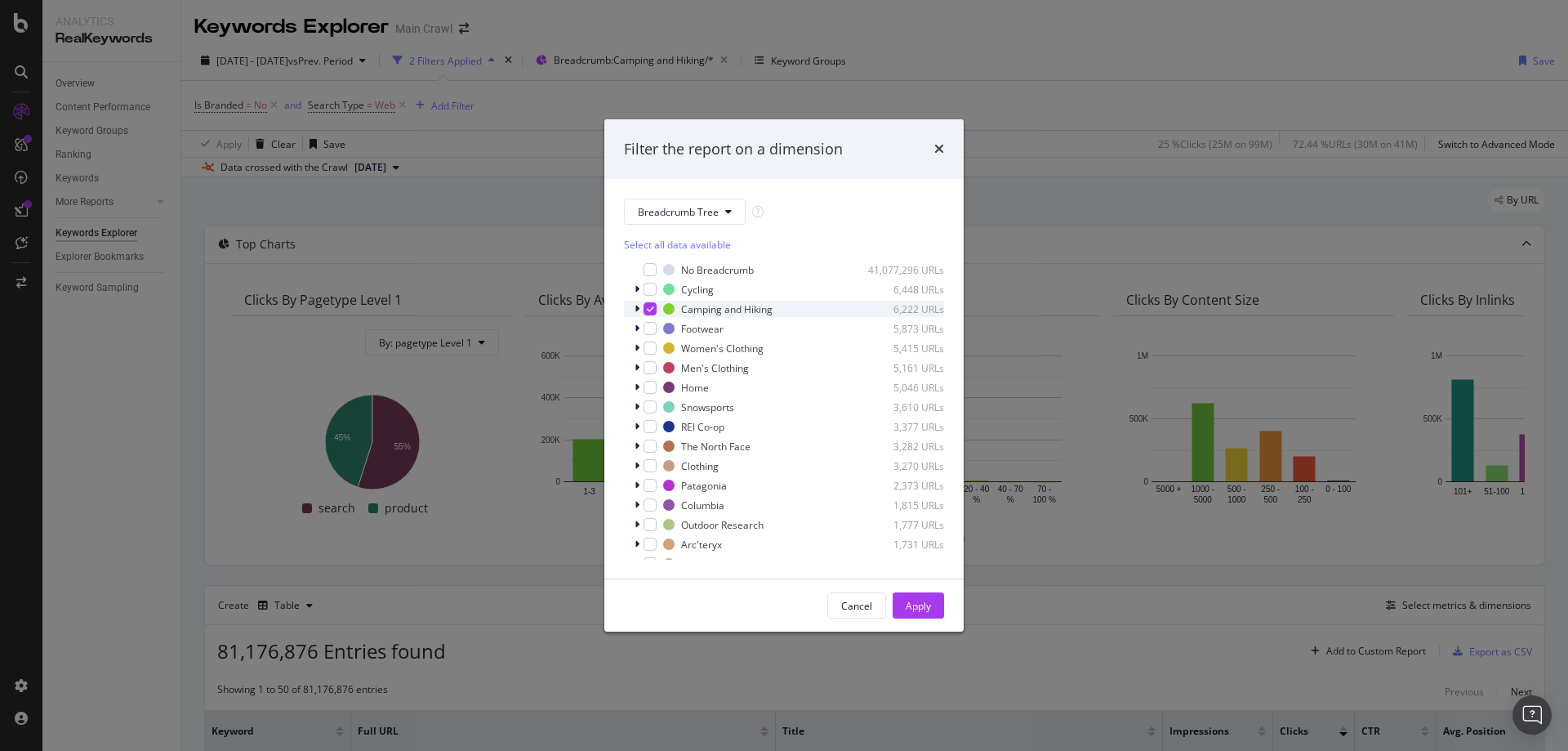
click at [635, 314] on icon "modal" at bounding box center [637, 308] width 5 height 9
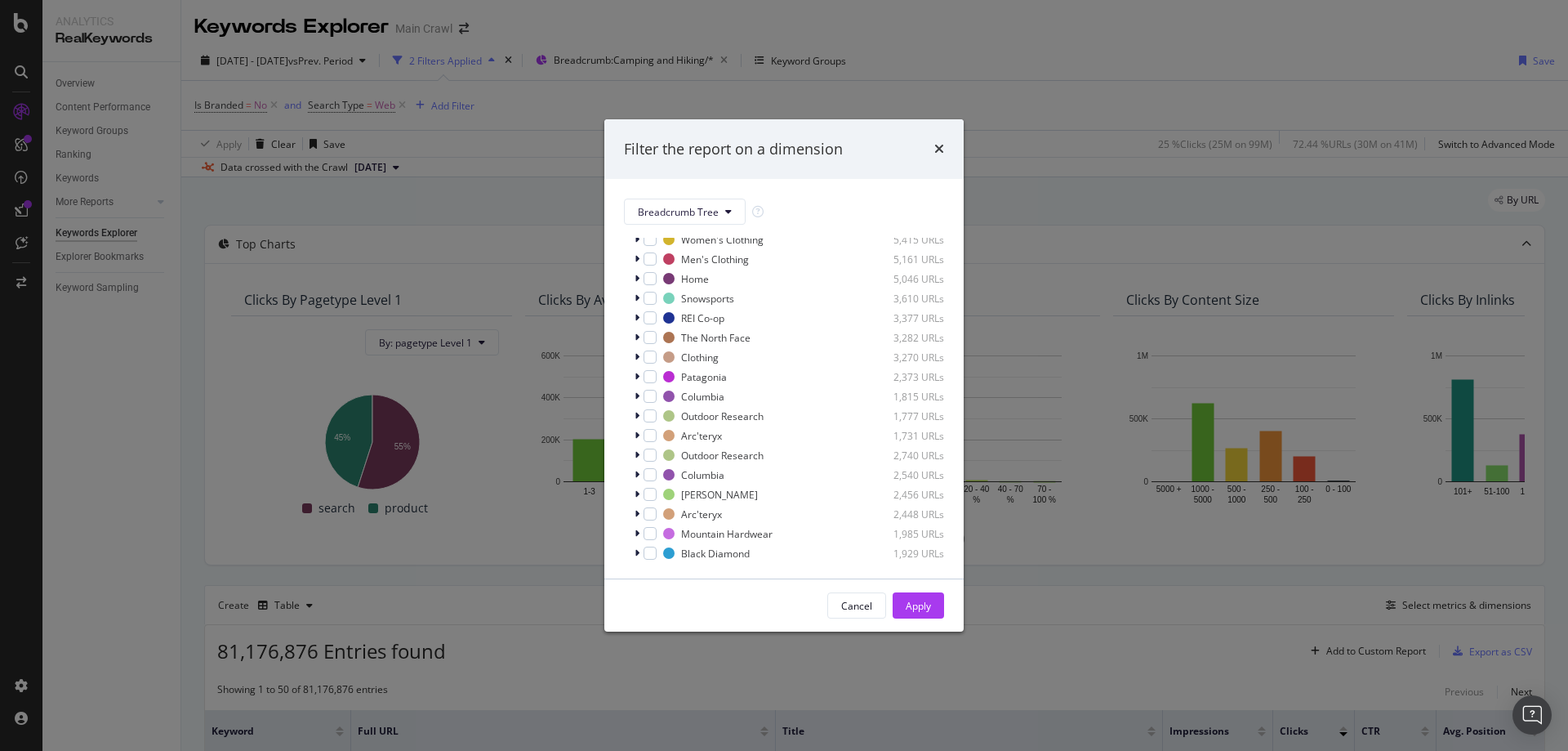
scroll to position [408, 0]
click at [945, 149] on div "Filter the report on a dimension" at bounding box center [784, 150] width 360 height 61
click at [934, 146] on icon "times" at bounding box center [939, 148] width 9 height 13
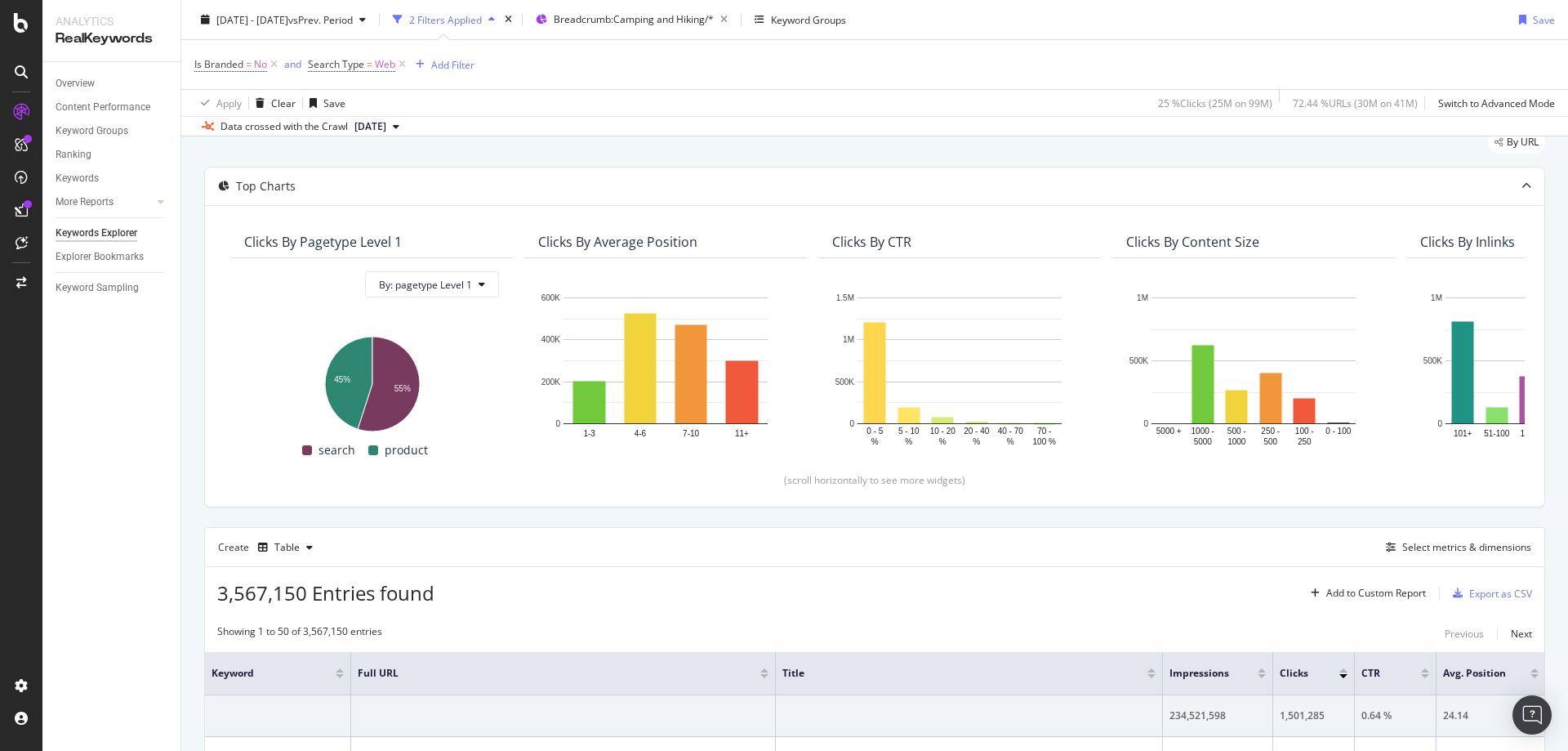
scroll to position [0, 0]
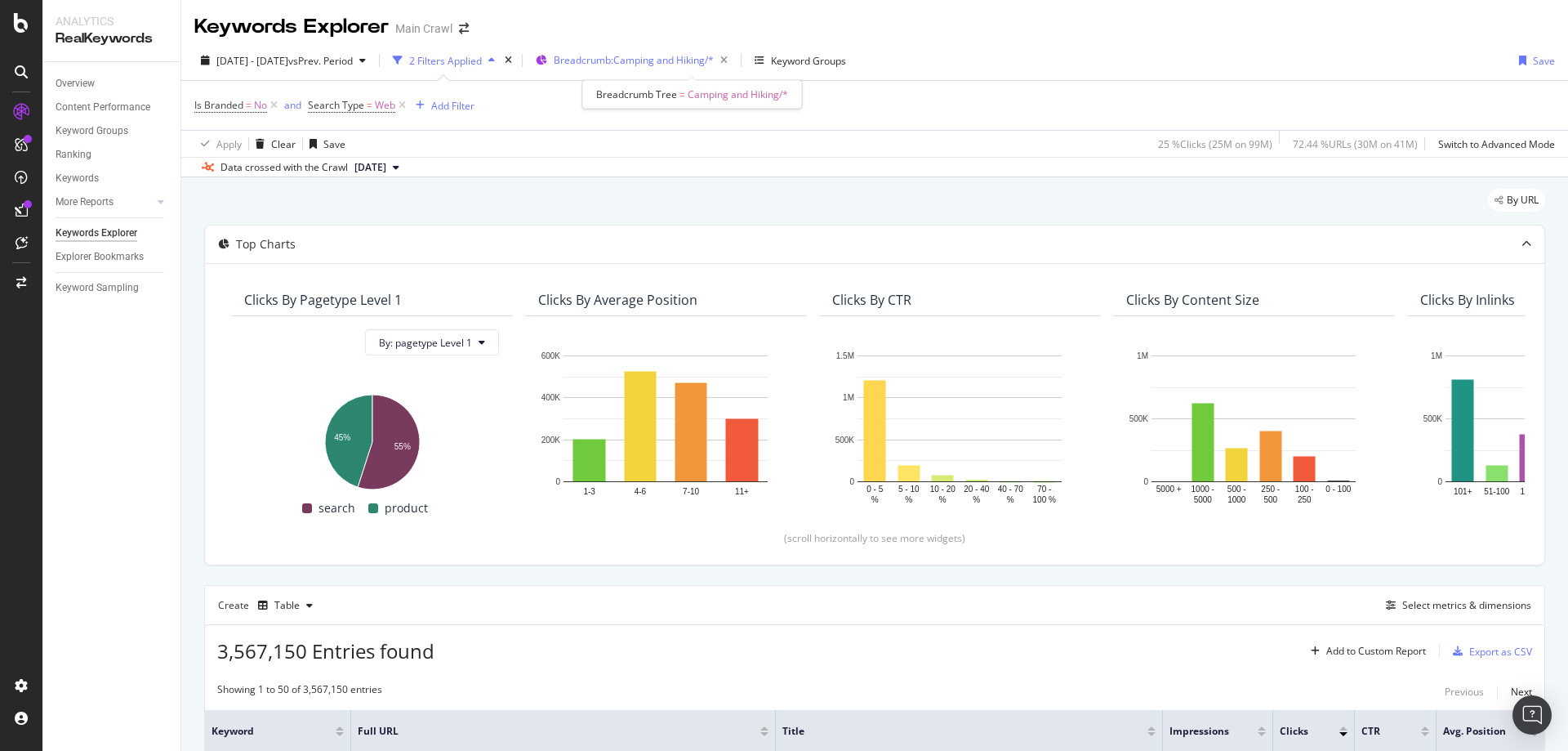
click at [701, 64] on span "Breadcrumb: Camping and Hiking/*" at bounding box center [633, 60] width 160 height 14
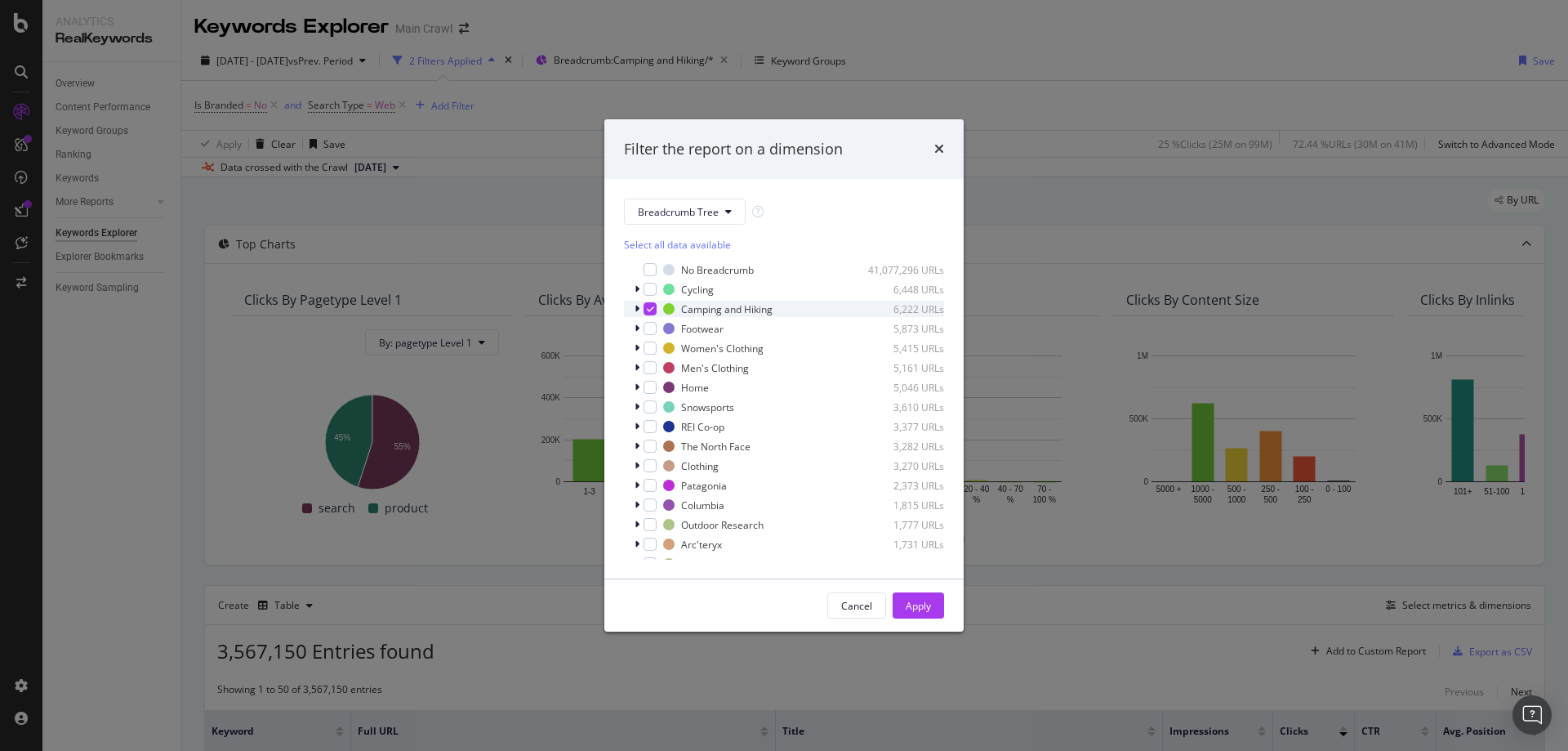
click at [638, 313] on icon "modal" at bounding box center [637, 308] width 5 height 9
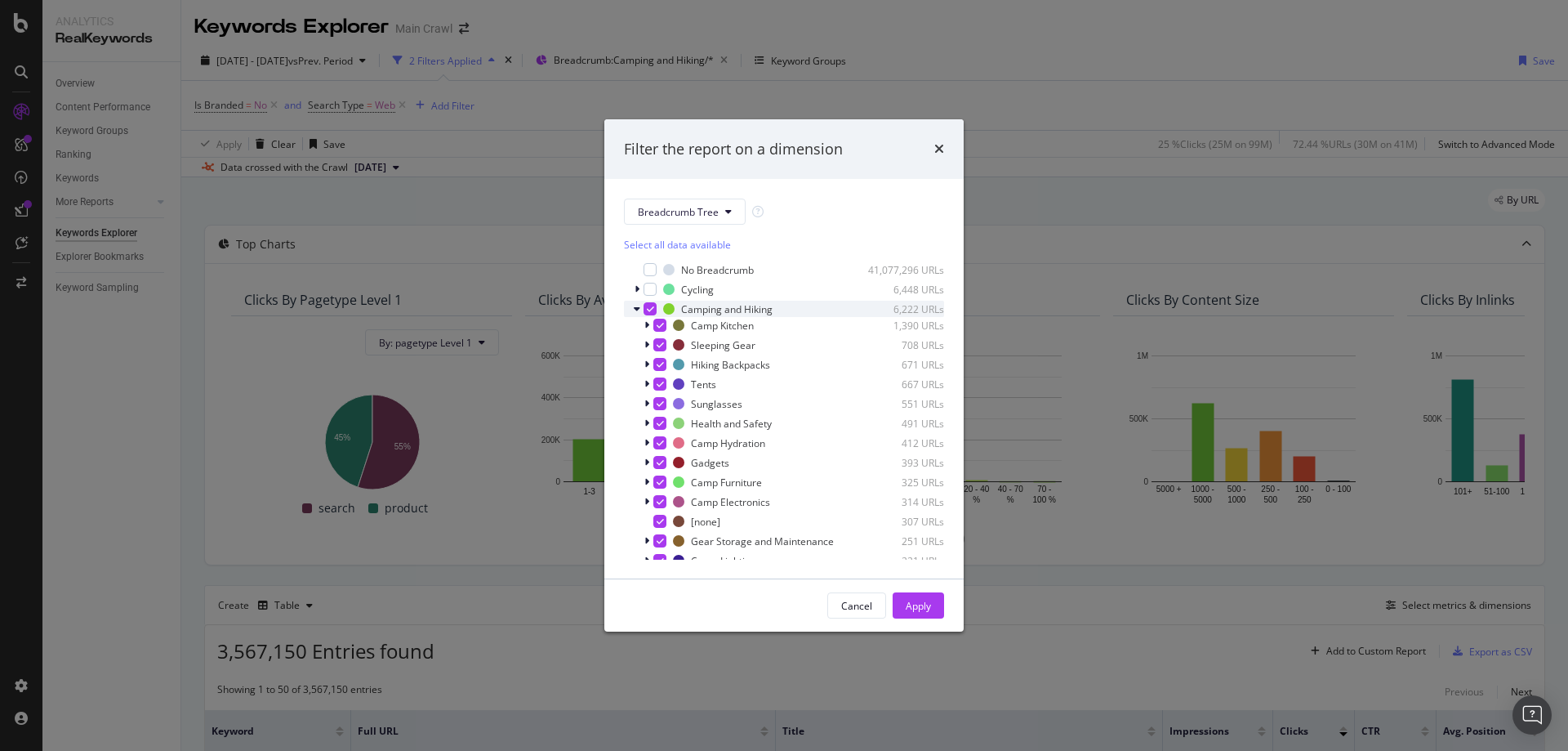
click at [648, 308] on icon "modal" at bounding box center [650, 309] width 8 height 9
click at [659, 327] on div "modal" at bounding box center [659, 325] width 13 height 13
click at [664, 348] on div "modal" at bounding box center [659, 344] width 13 height 13
click at [912, 597] on div "Apply" at bounding box center [918, 605] width 26 height 25
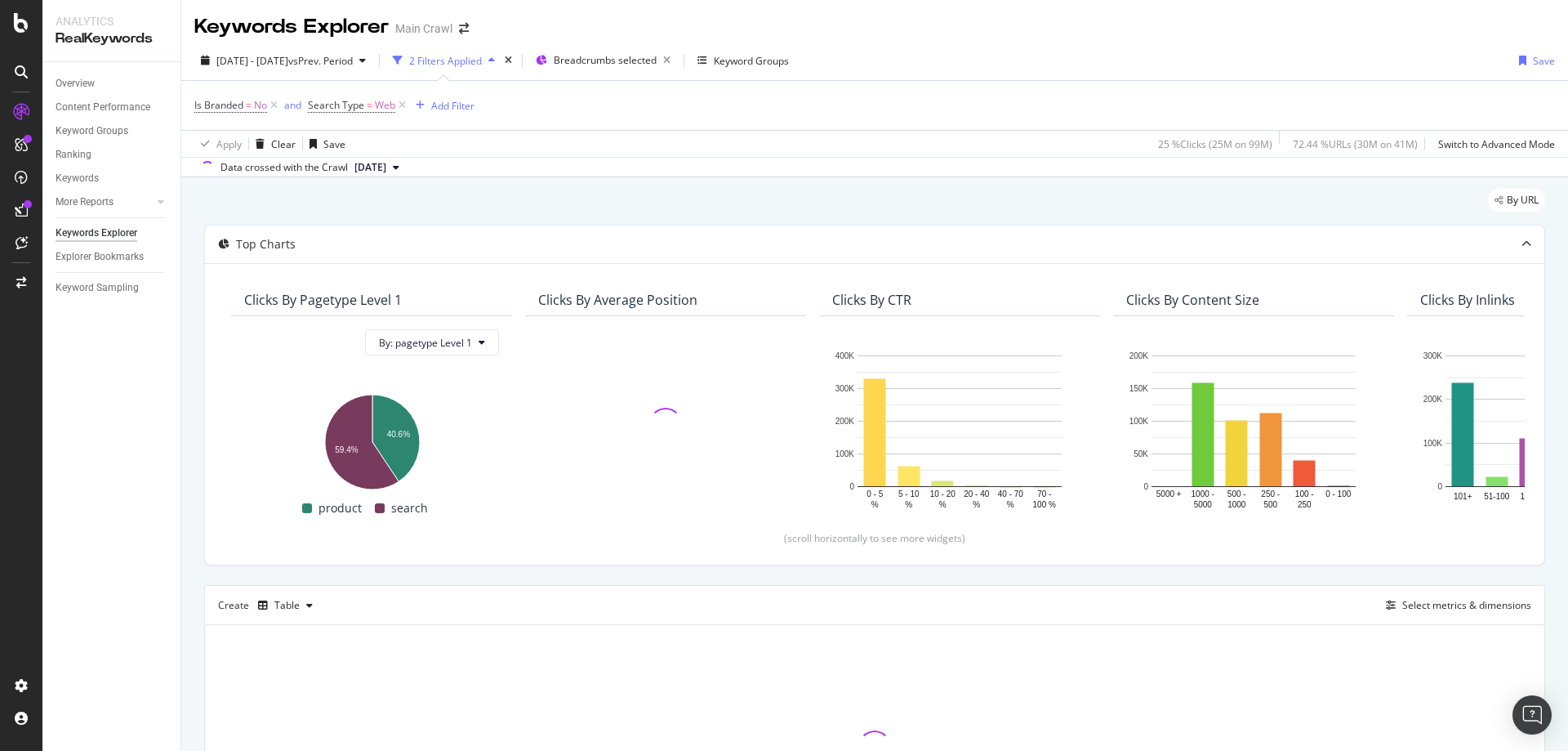
click at [975, 168] on div "Data crossed with the Crawl 2025 Jul. 31st" at bounding box center [875, 167] width 1387 height 20
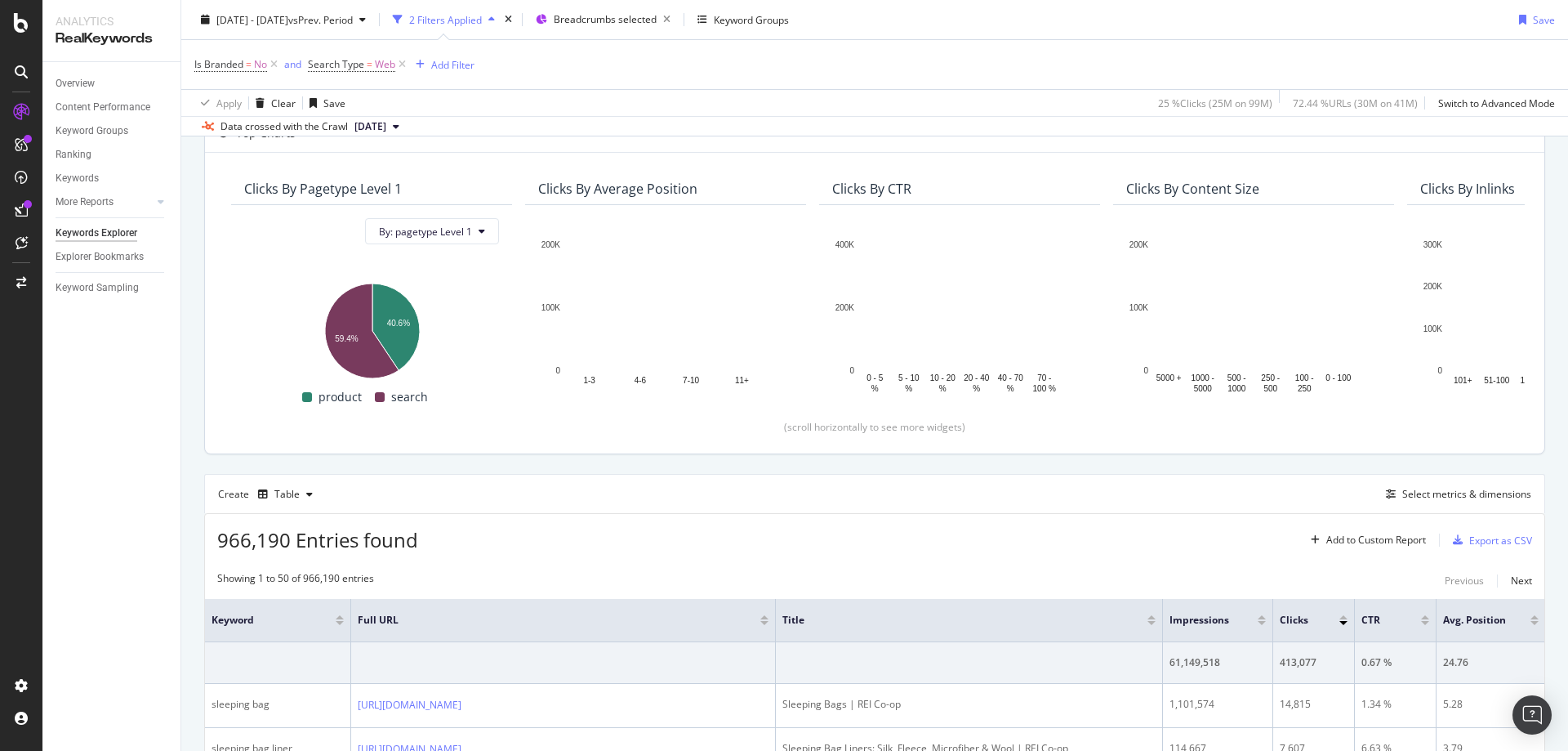
scroll to position [12, 0]
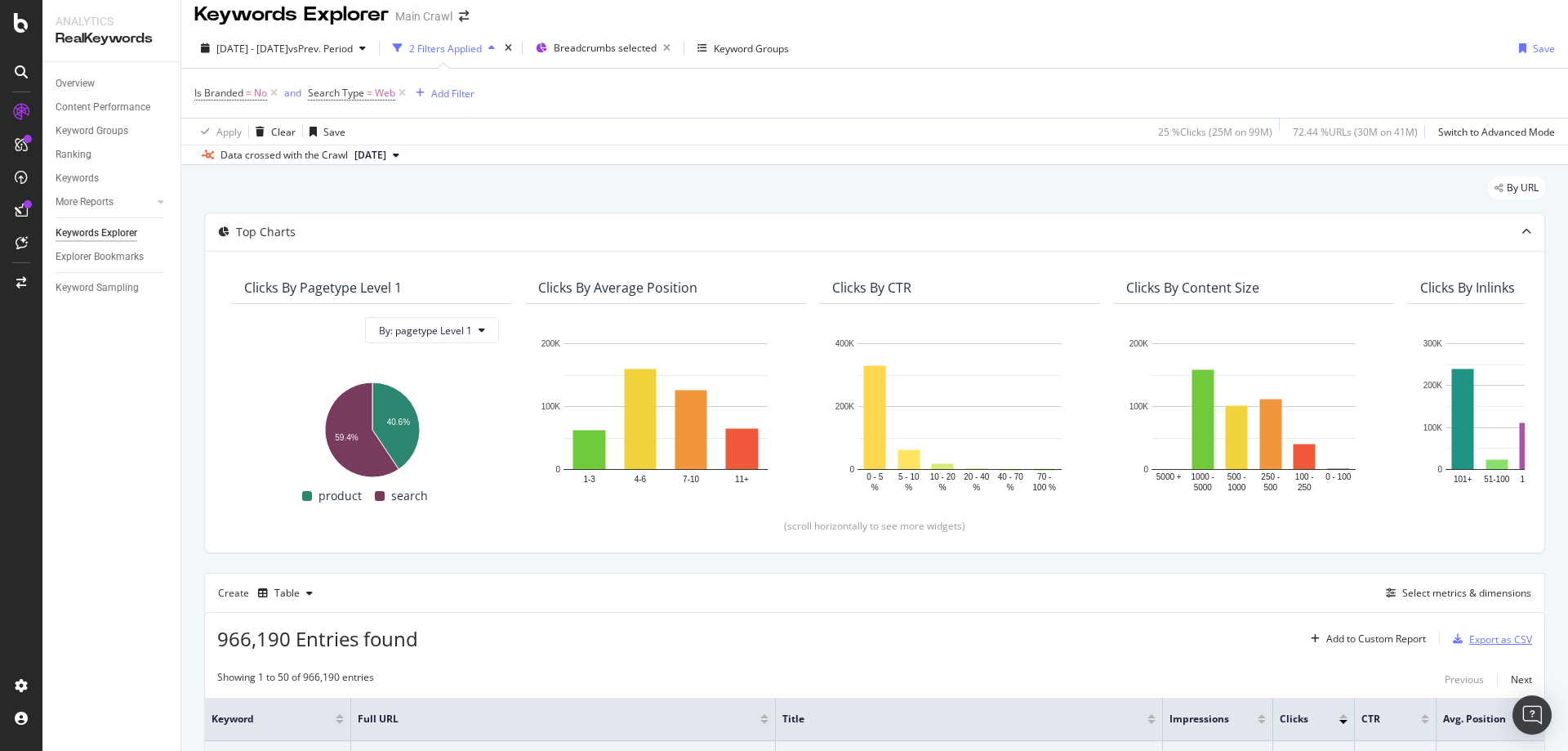
click at [1492, 640] on div "Export as CSV" at bounding box center [1501, 639] width 63 height 14
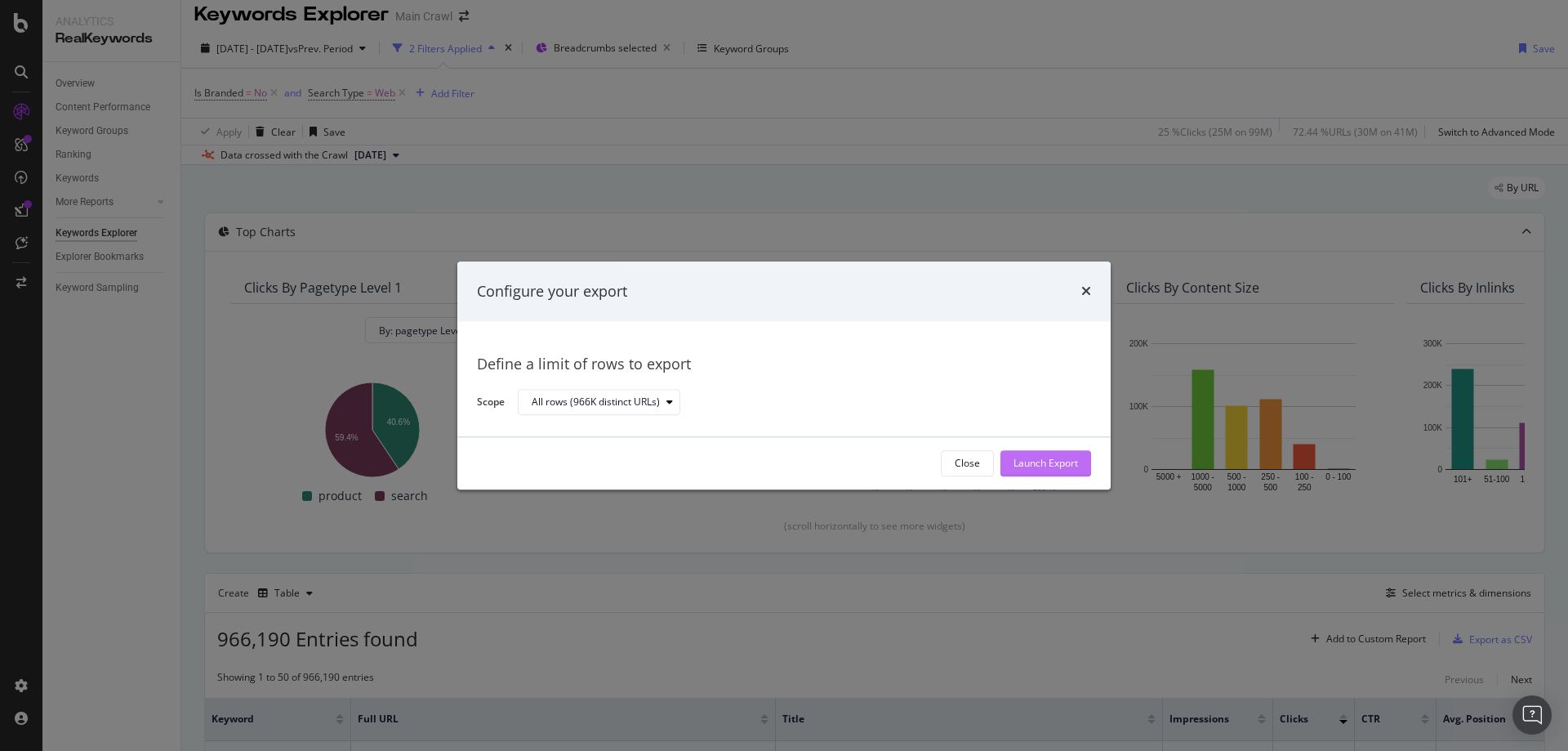
click at [1038, 465] on div "Launch Export" at bounding box center [1046, 464] width 65 height 14
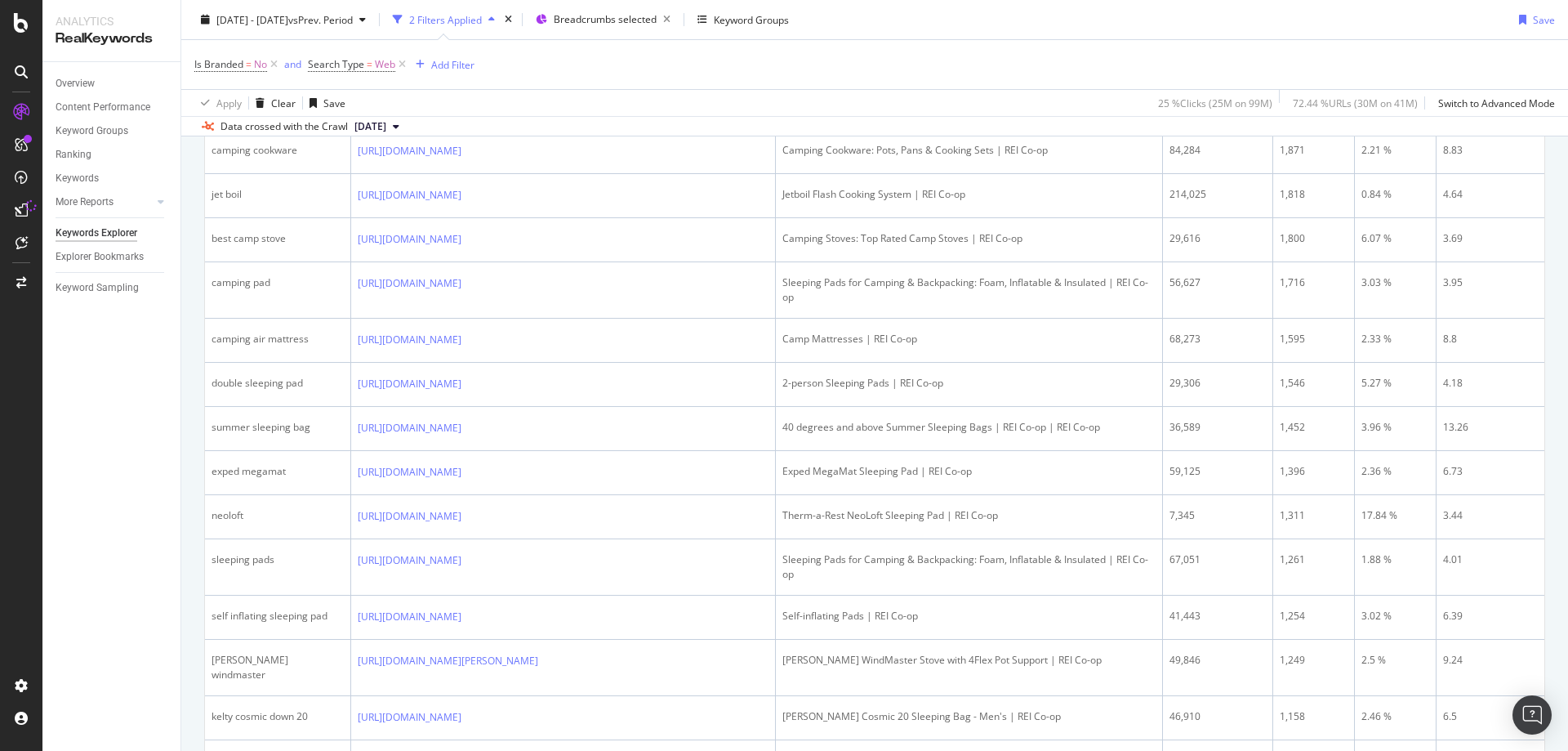
scroll to position [1810, 0]
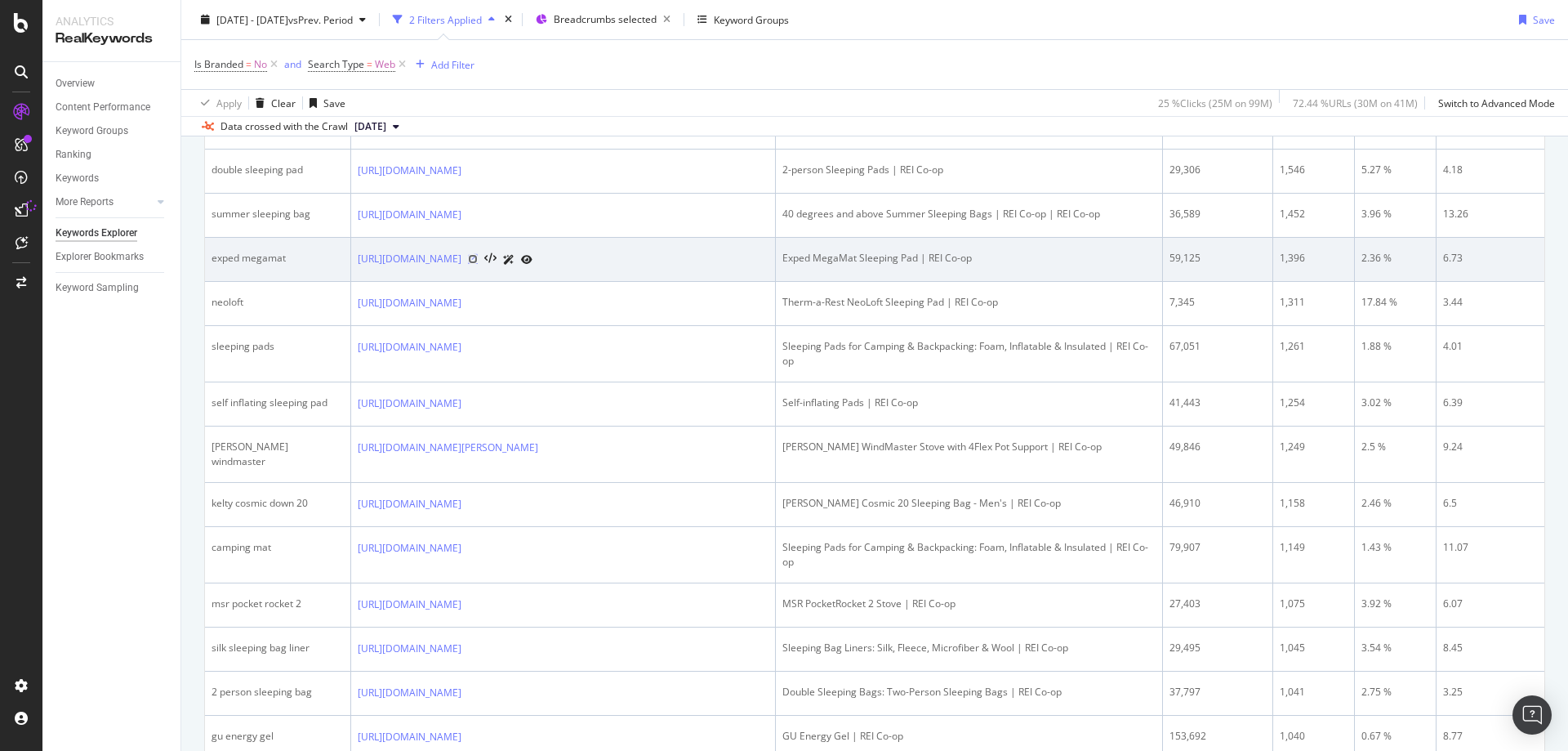
click at [477, 261] on icon at bounding box center [472, 258] width 9 height 9
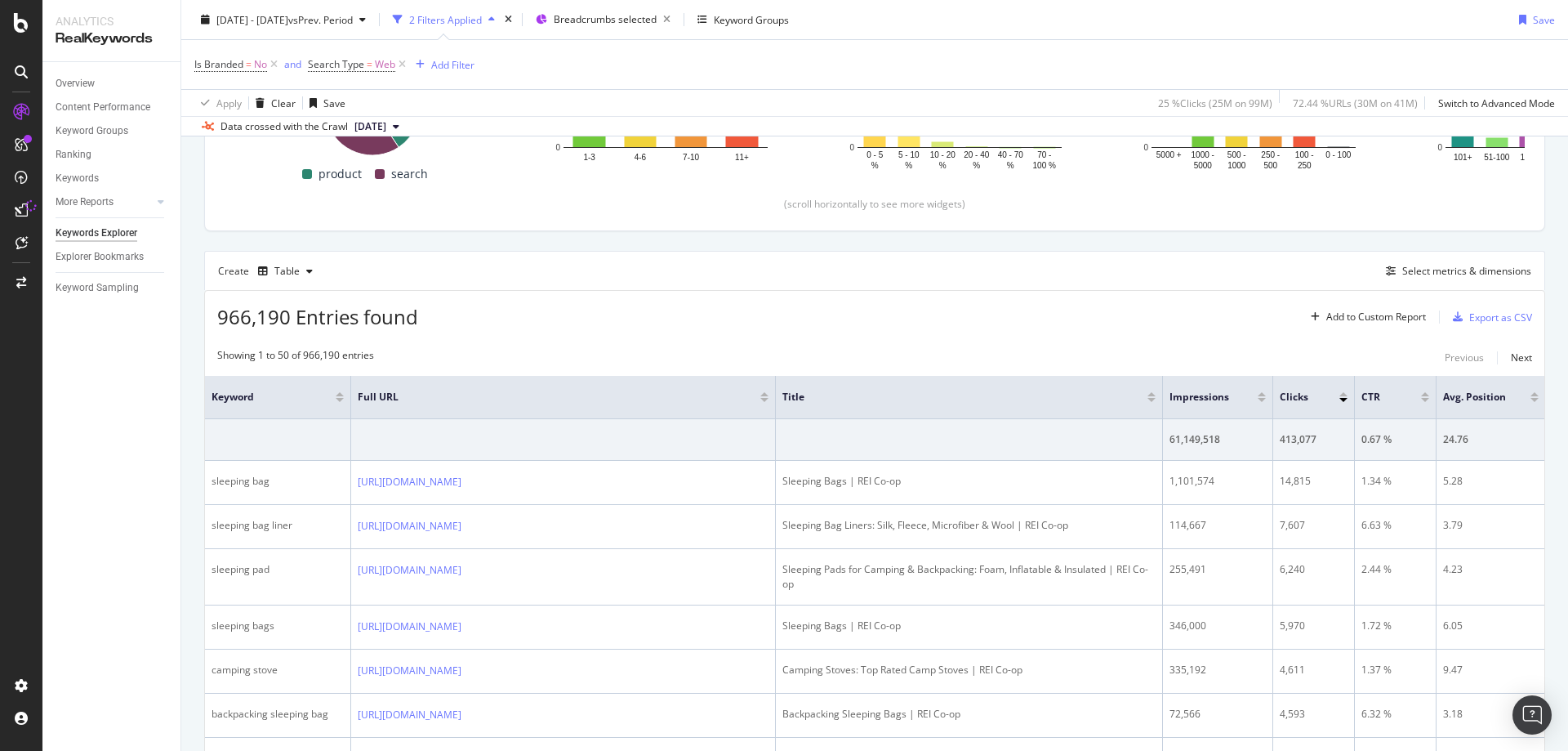
scroll to position [0, 0]
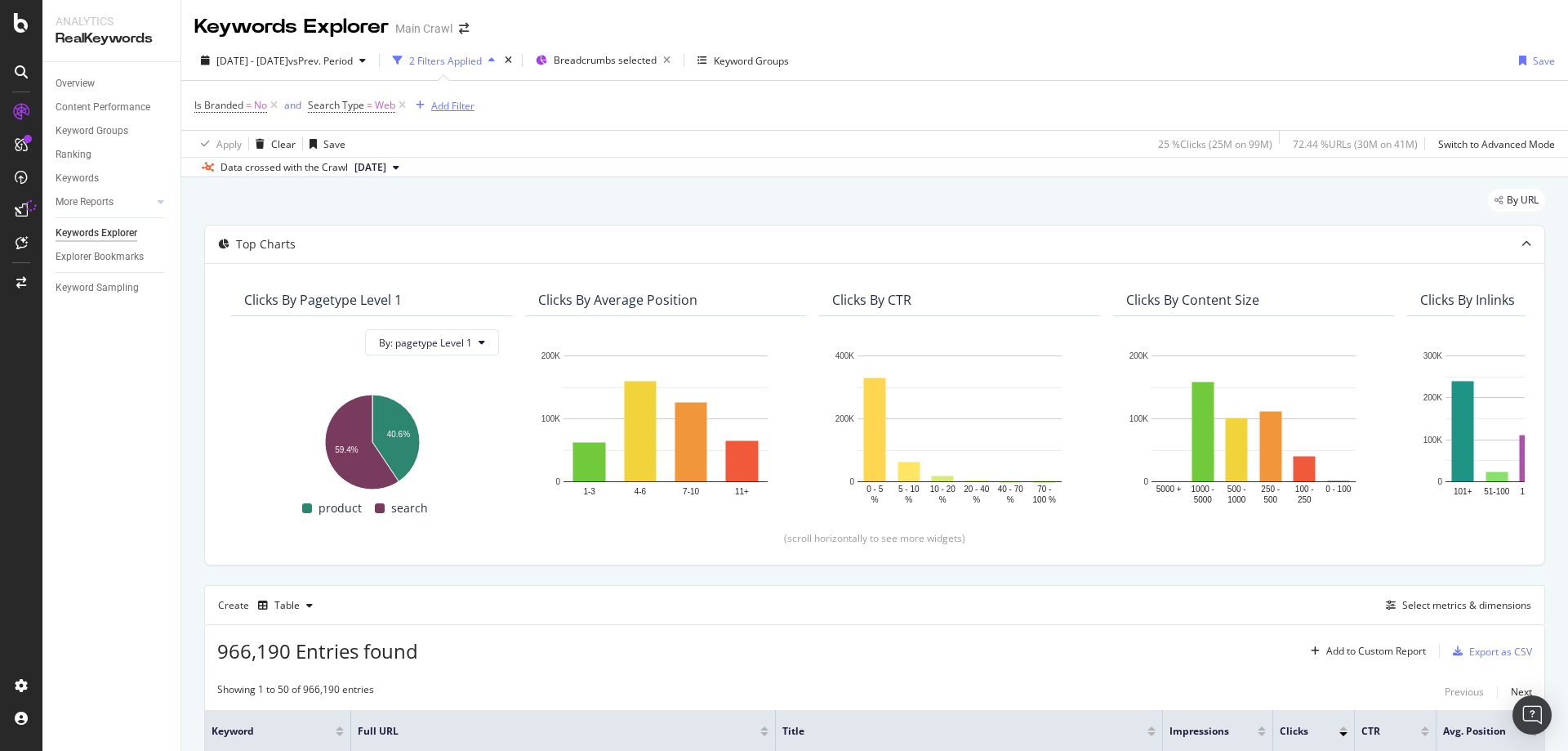
click at [467, 108] on div "Add Filter" at bounding box center [453, 106] width 44 height 14
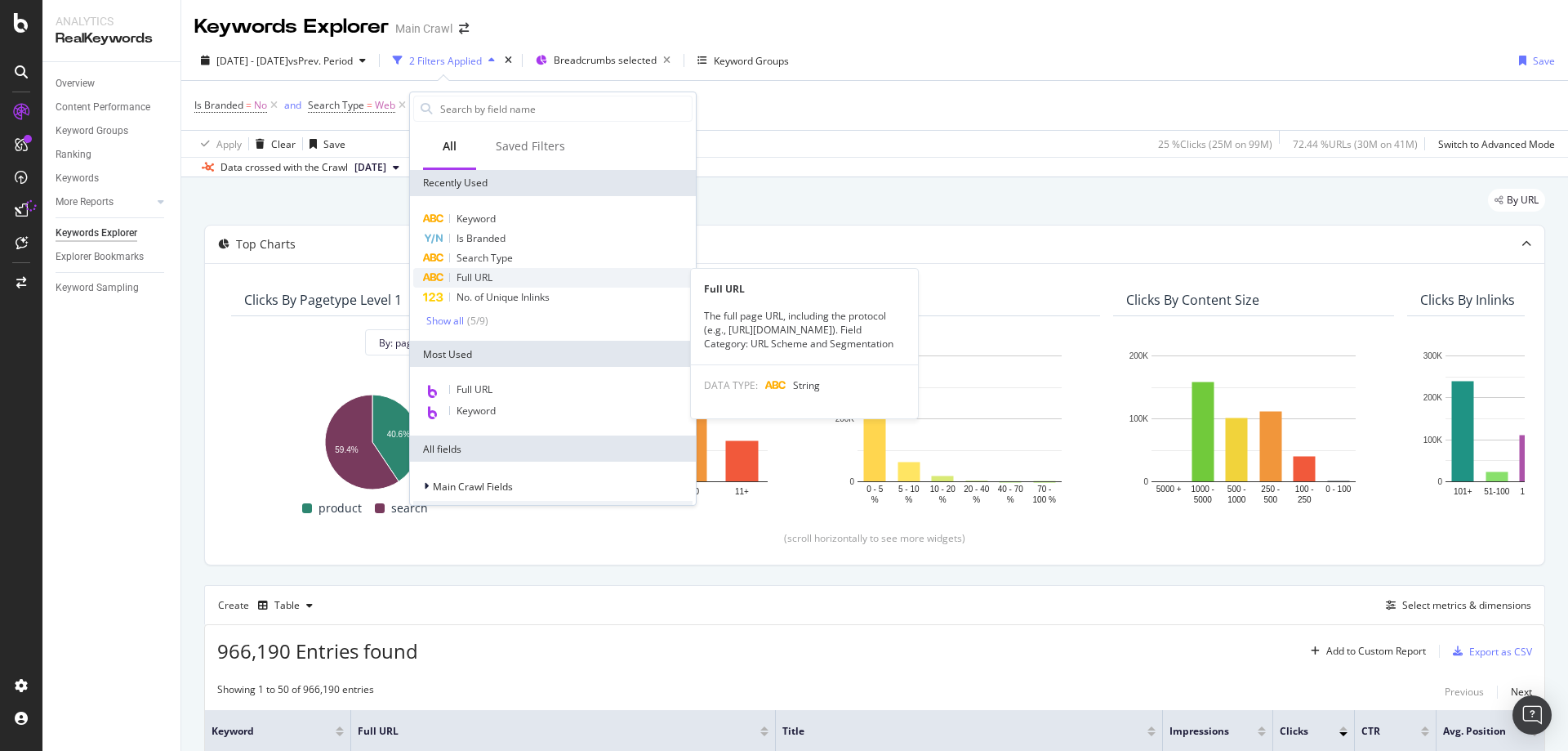
click at [492, 268] on div "Full URL" at bounding box center [553, 278] width 279 height 20
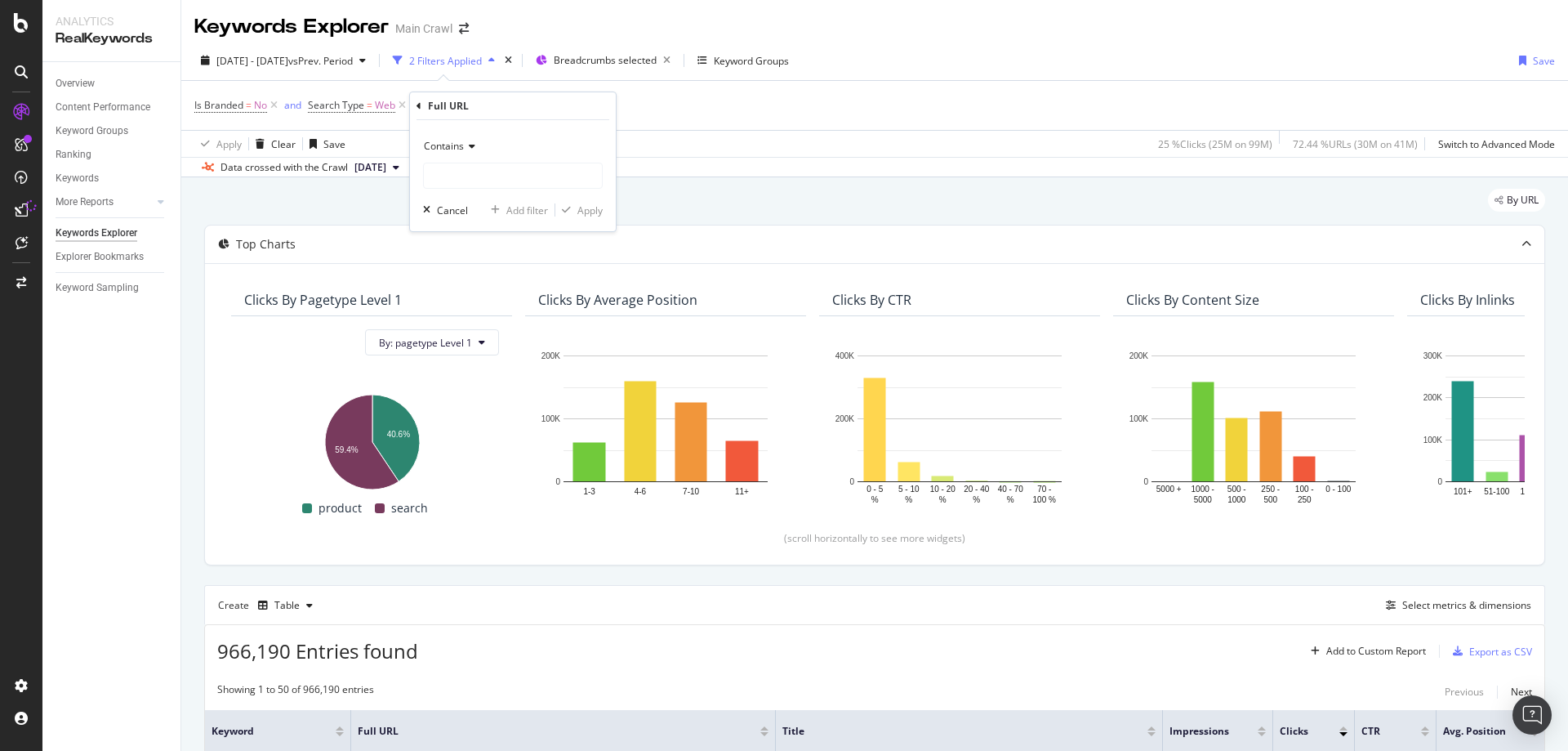
click at [474, 146] on icon at bounding box center [469, 145] width 11 height 9
click at [479, 331] on span "Doesn't contain" at bounding box center [466, 329] width 71 height 14
click at [455, 165] on input "text" at bounding box center [512, 175] width 178 height 26
type input "/product"
click at [578, 209] on div "Apply" at bounding box center [590, 210] width 26 height 14
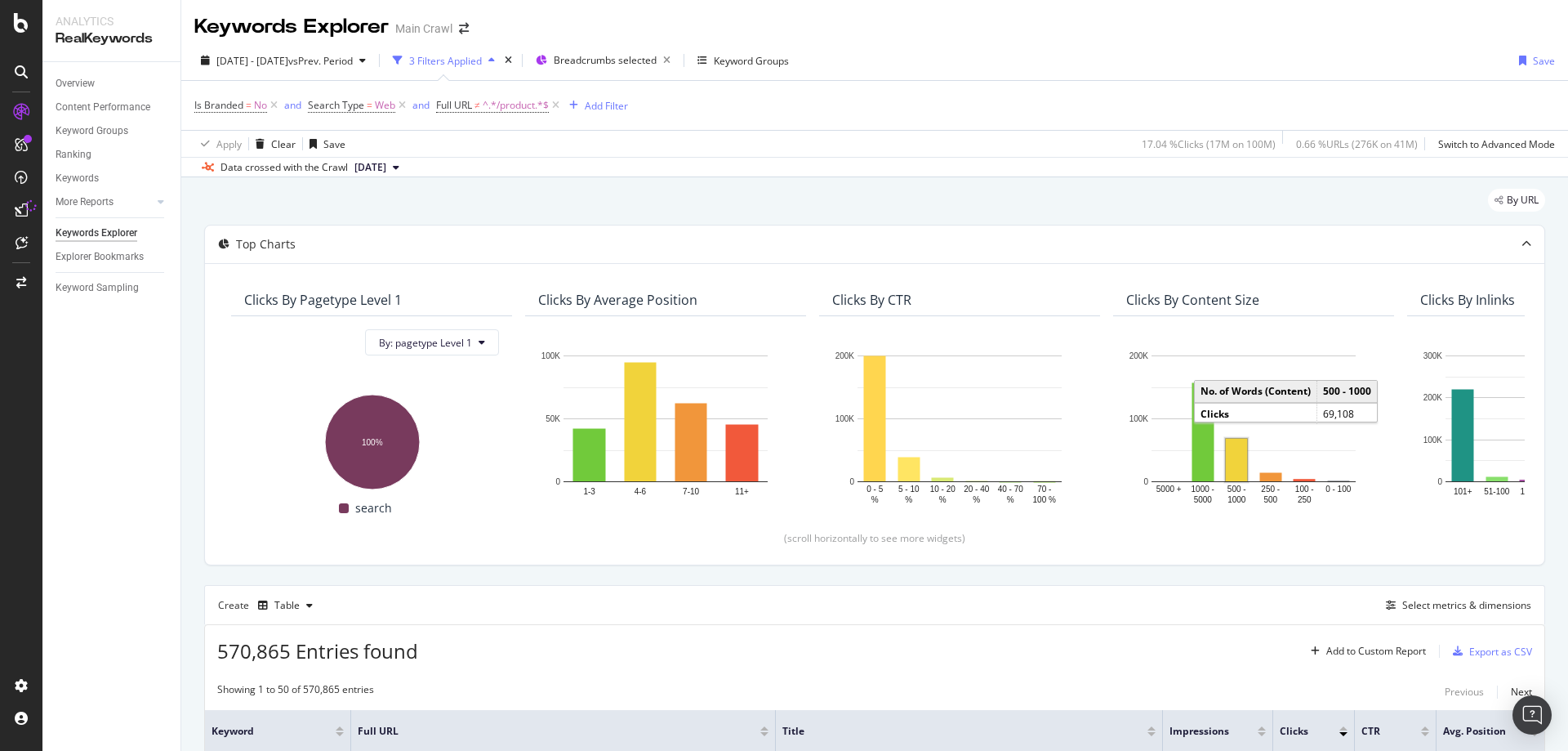
click at [940, 161] on div "Data crossed with the Crawl 2025 Jul. 31st" at bounding box center [875, 167] width 1387 height 20
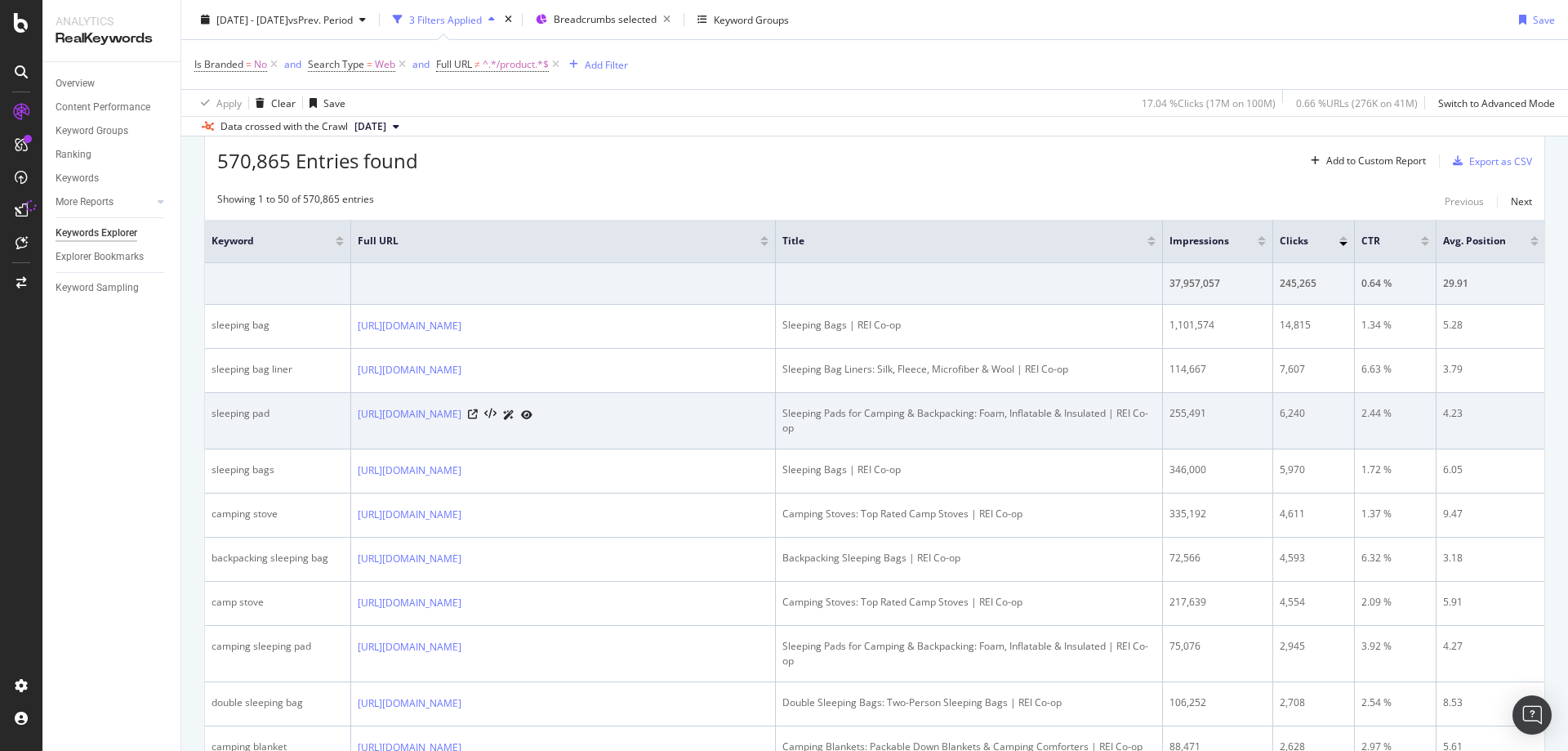
scroll to position [327, 0]
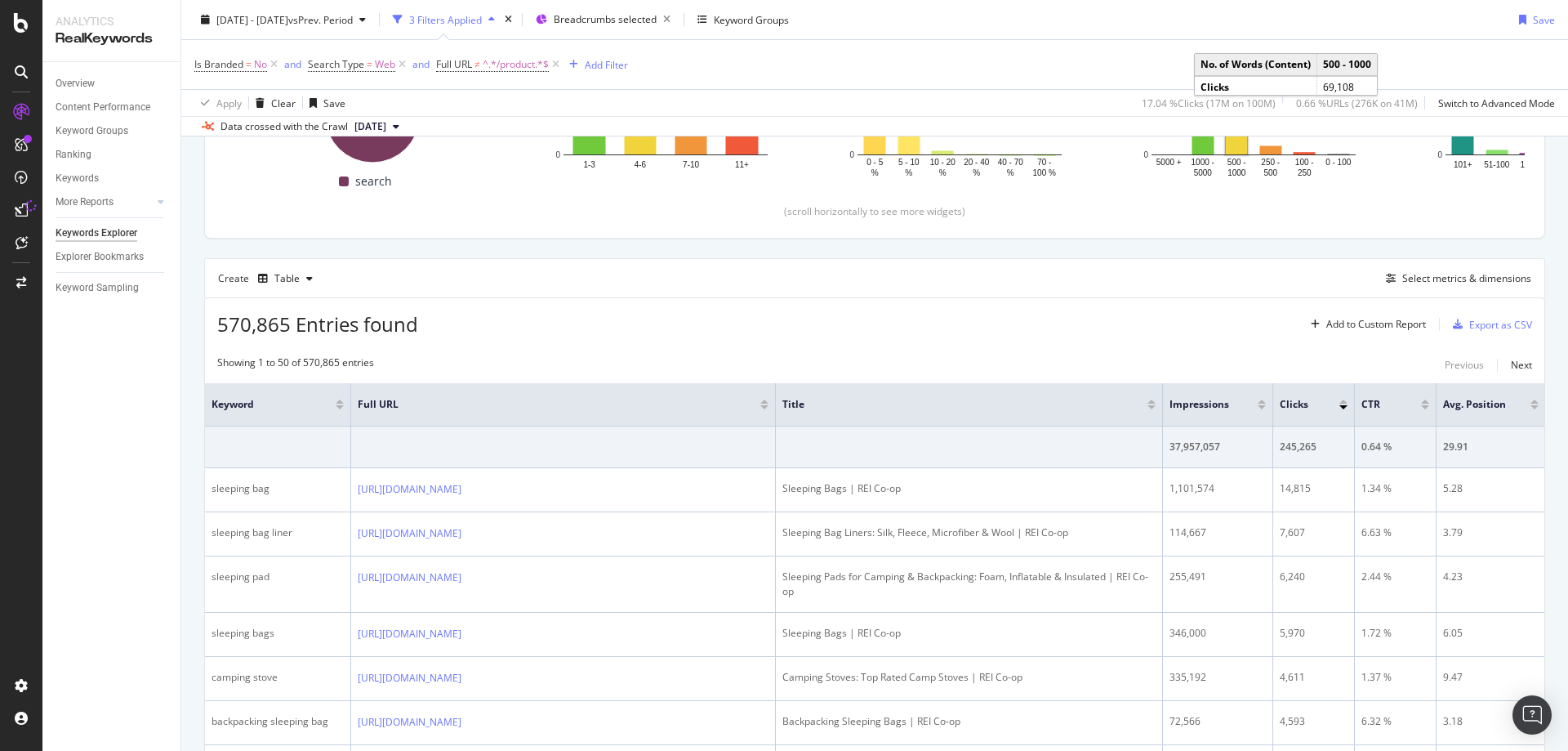
click at [1484, 319] on div "Export as CSV" at bounding box center [1501, 325] width 63 height 14
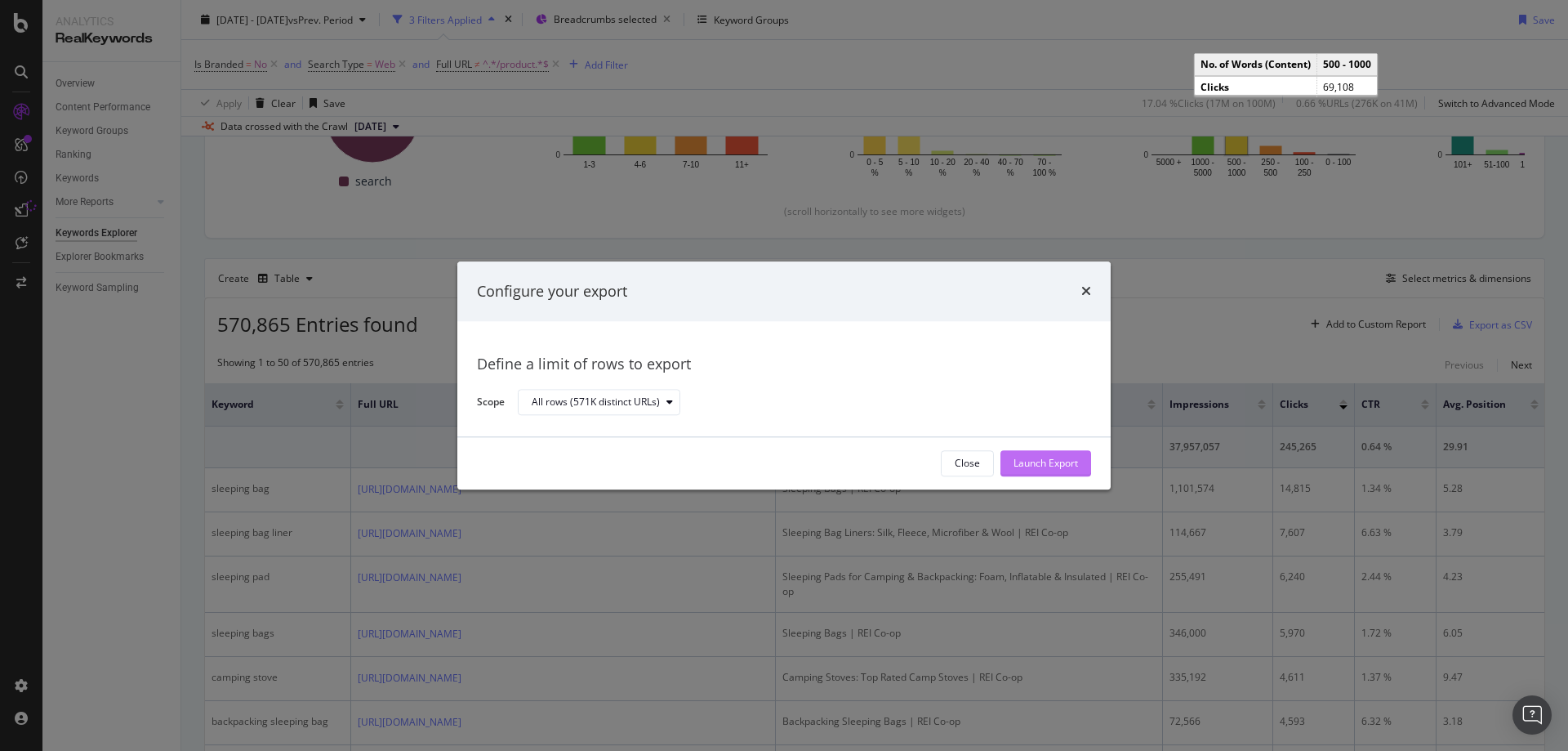
click at [1039, 460] on div "Launch Export" at bounding box center [1046, 464] width 65 height 14
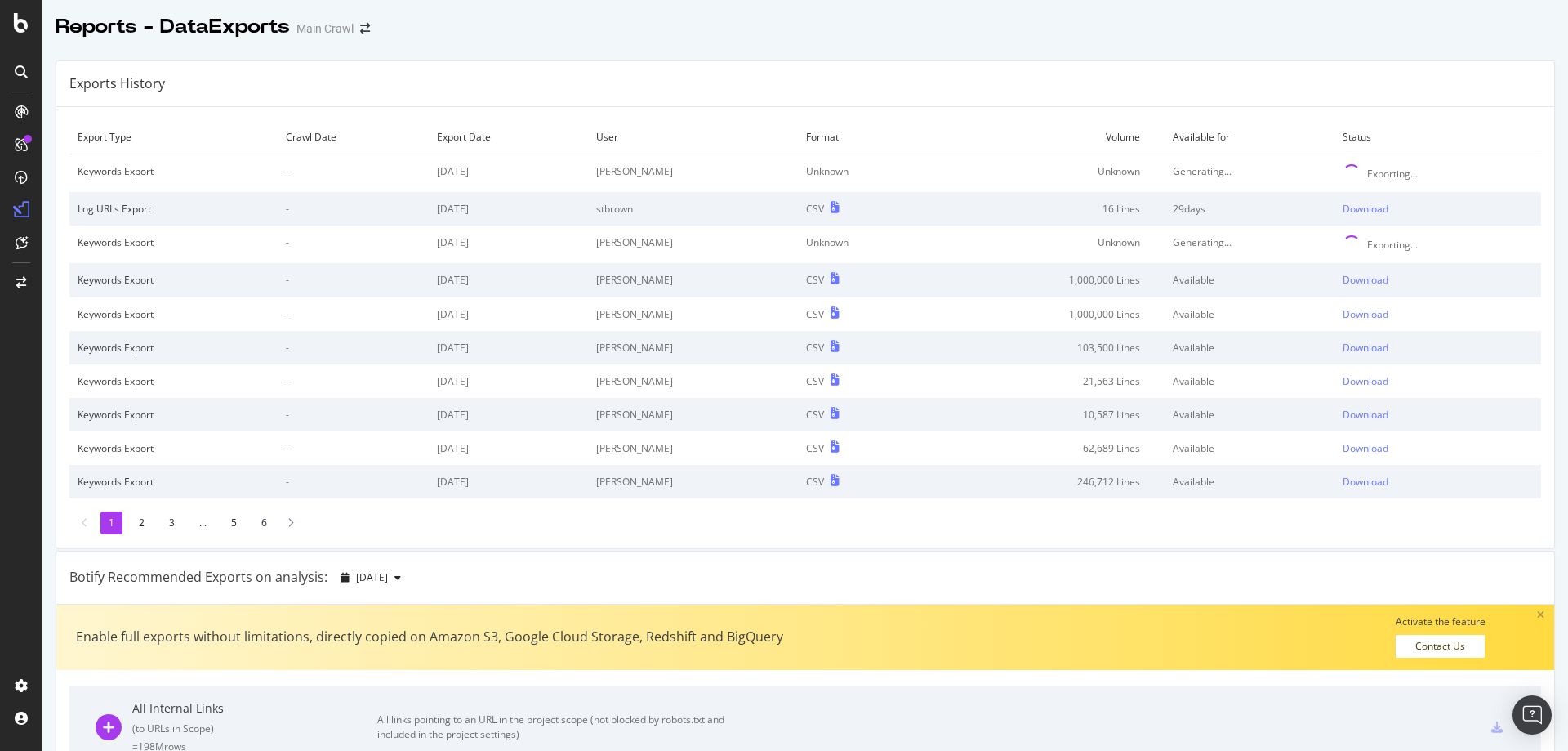
click at [1297, 38] on div "Reports - DataExports Main Crawl" at bounding box center [805, 21] width 1525 height 41
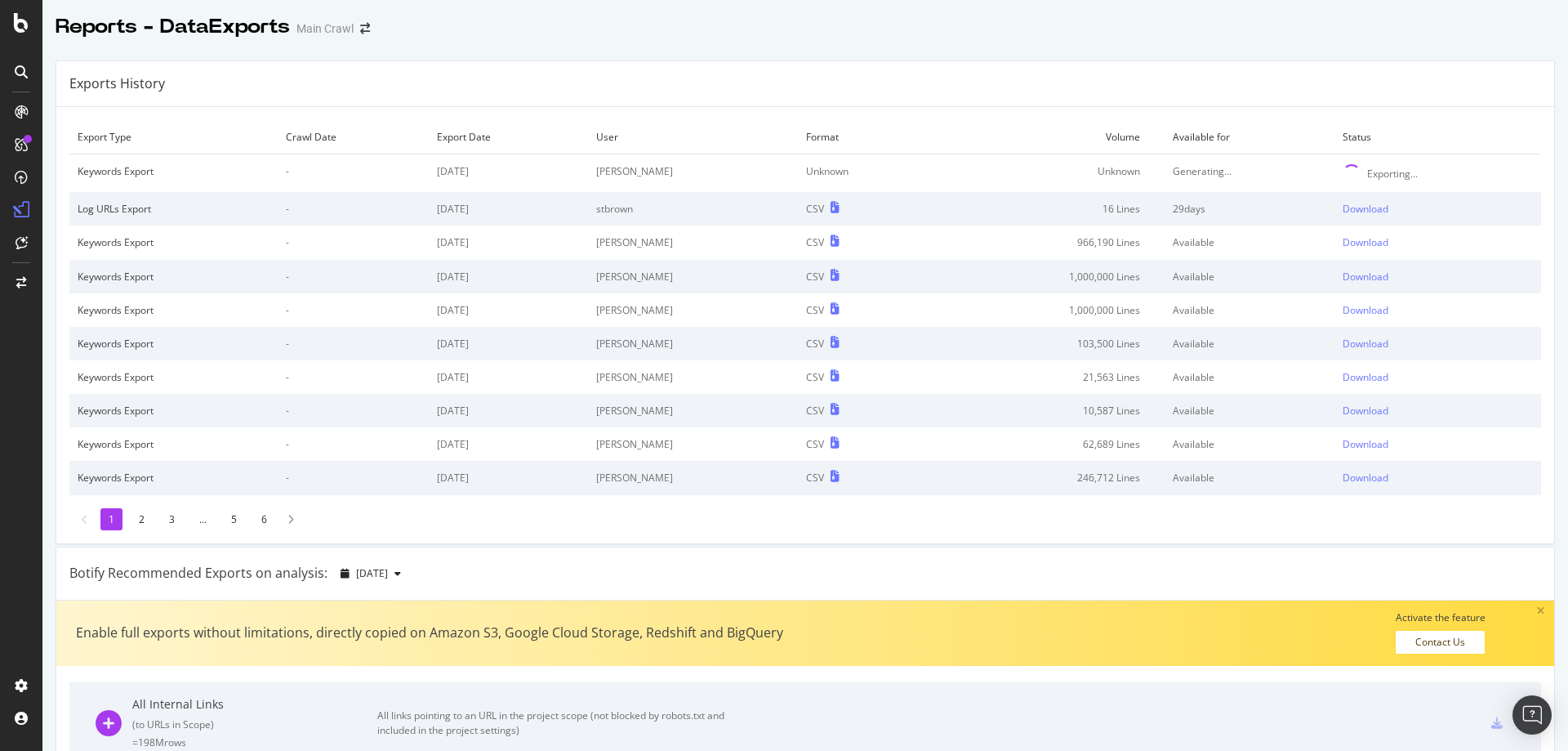
click at [1223, 73] on div "Exports History" at bounding box center [805, 85] width 1498 height 46
click at [1113, 73] on div "Exports History" at bounding box center [805, 85] width 1498 height 46
click at [1286, 83] on div "Exports History" at bounding box center [805, 85] width 1498 height 46
click at [1283, 81] on div "Exports History" at bounding box center [805, 85] width 1498 height 46
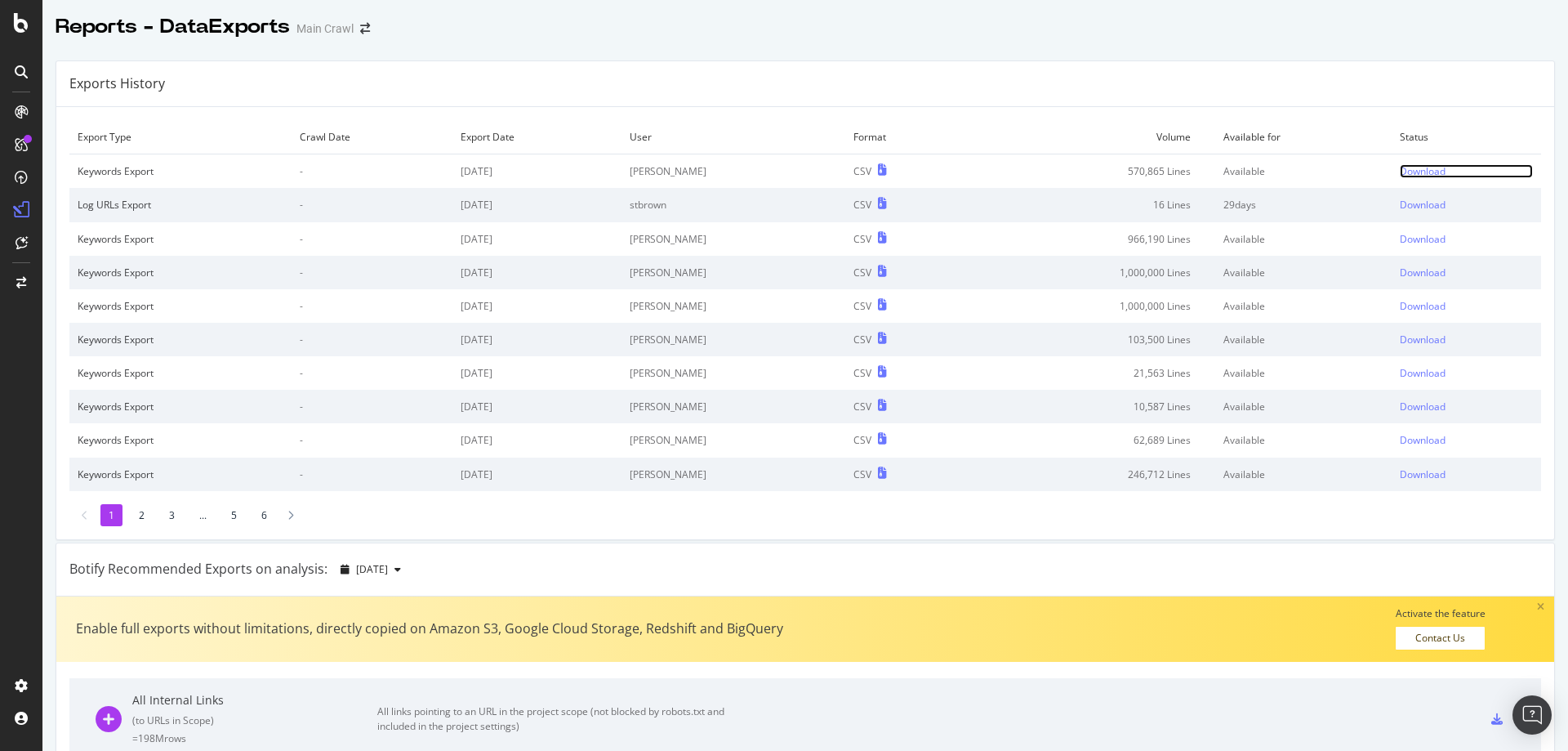
click at [1400, 177] on div "Download" at bounding box center [1423, 171] width 46 height 14
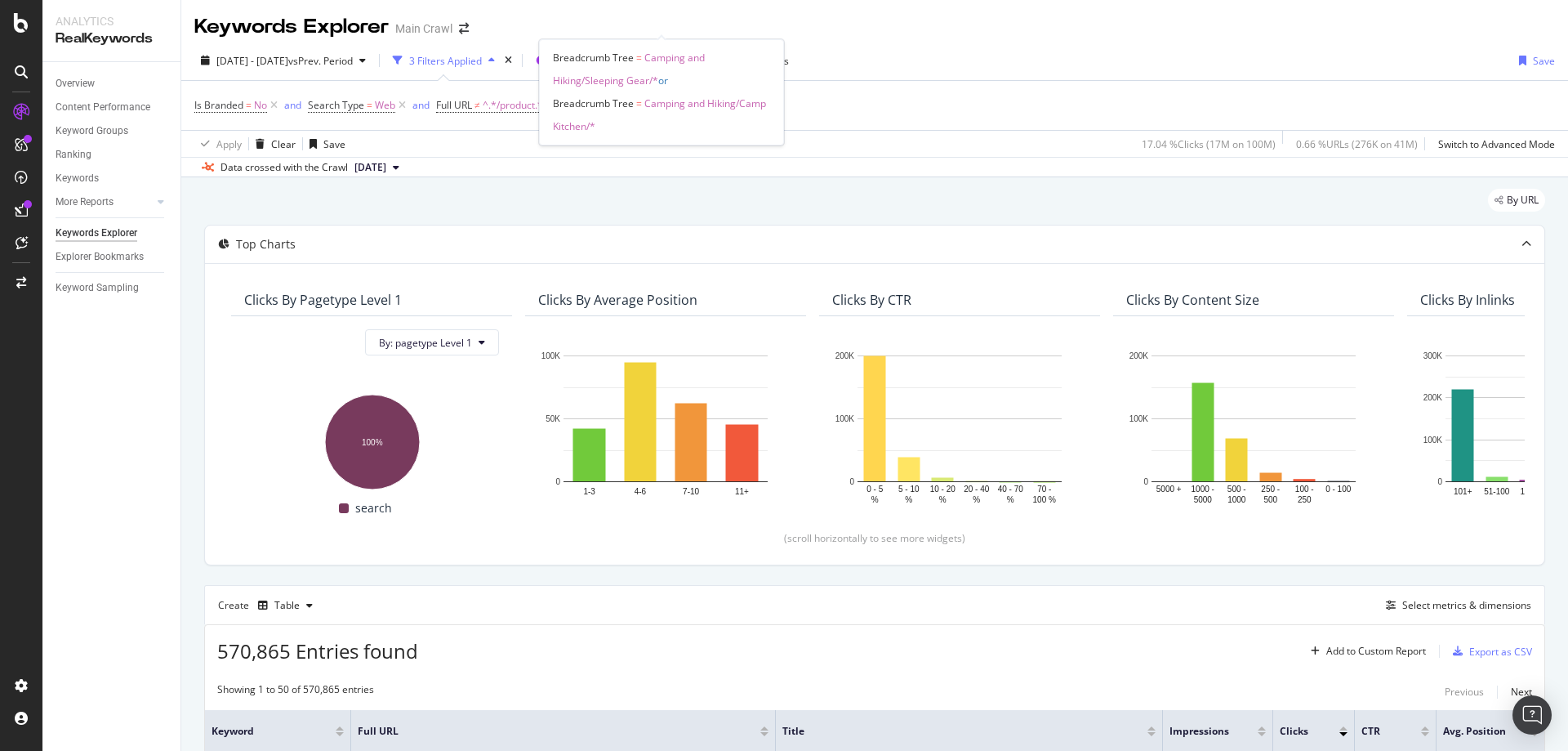
scroll to position [327, 0]
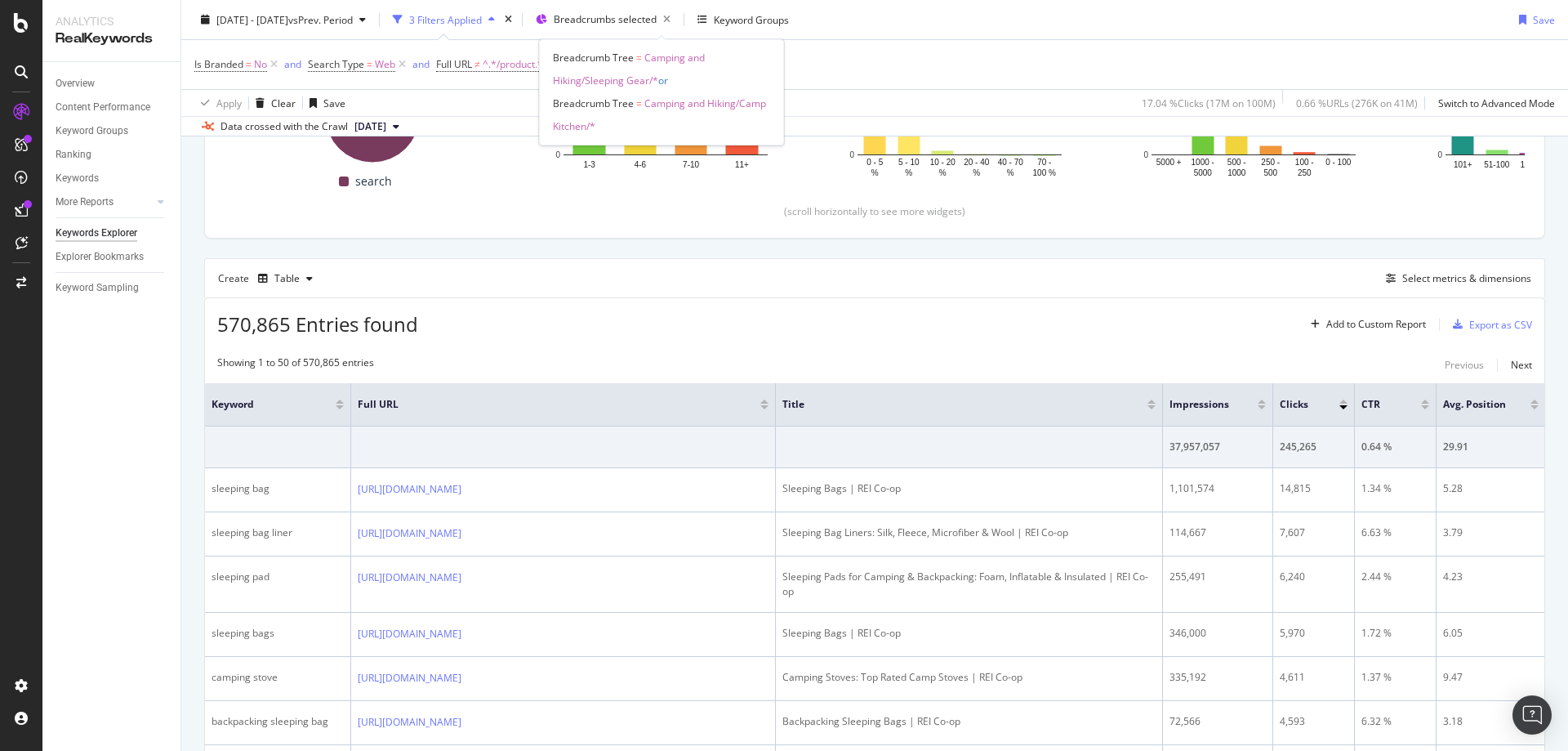
click at [657, 25] on span "Breadcrumbs selected" at bounding box center [605, 19] width 102 height 14
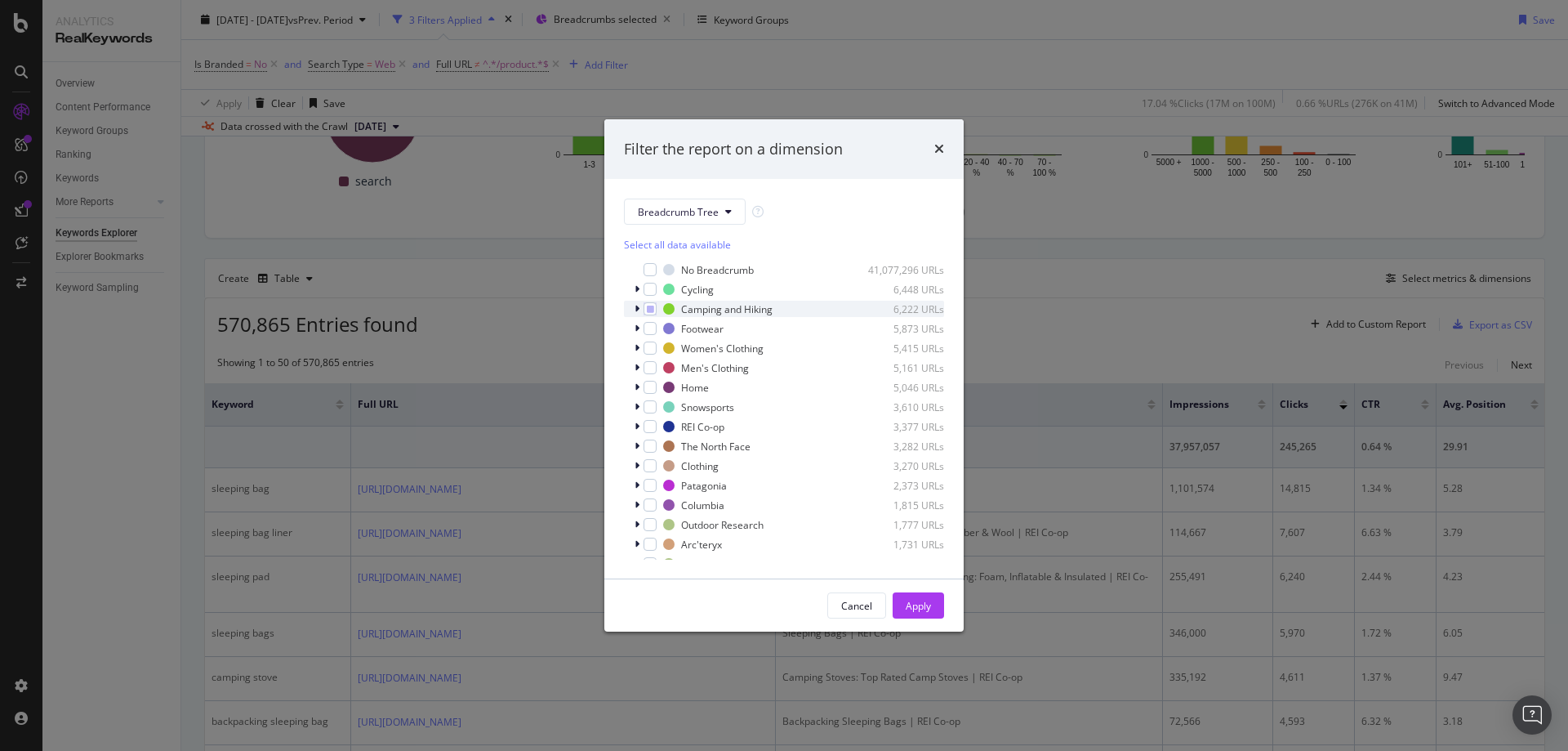
click at [631, 311] on div "Camping and Hiking 6,222 URLs" at bounding box center [784, 308] width 320 height 16
click at [657, 325] on icon "modal" at bounding box center [660, 326] width 8 height 9
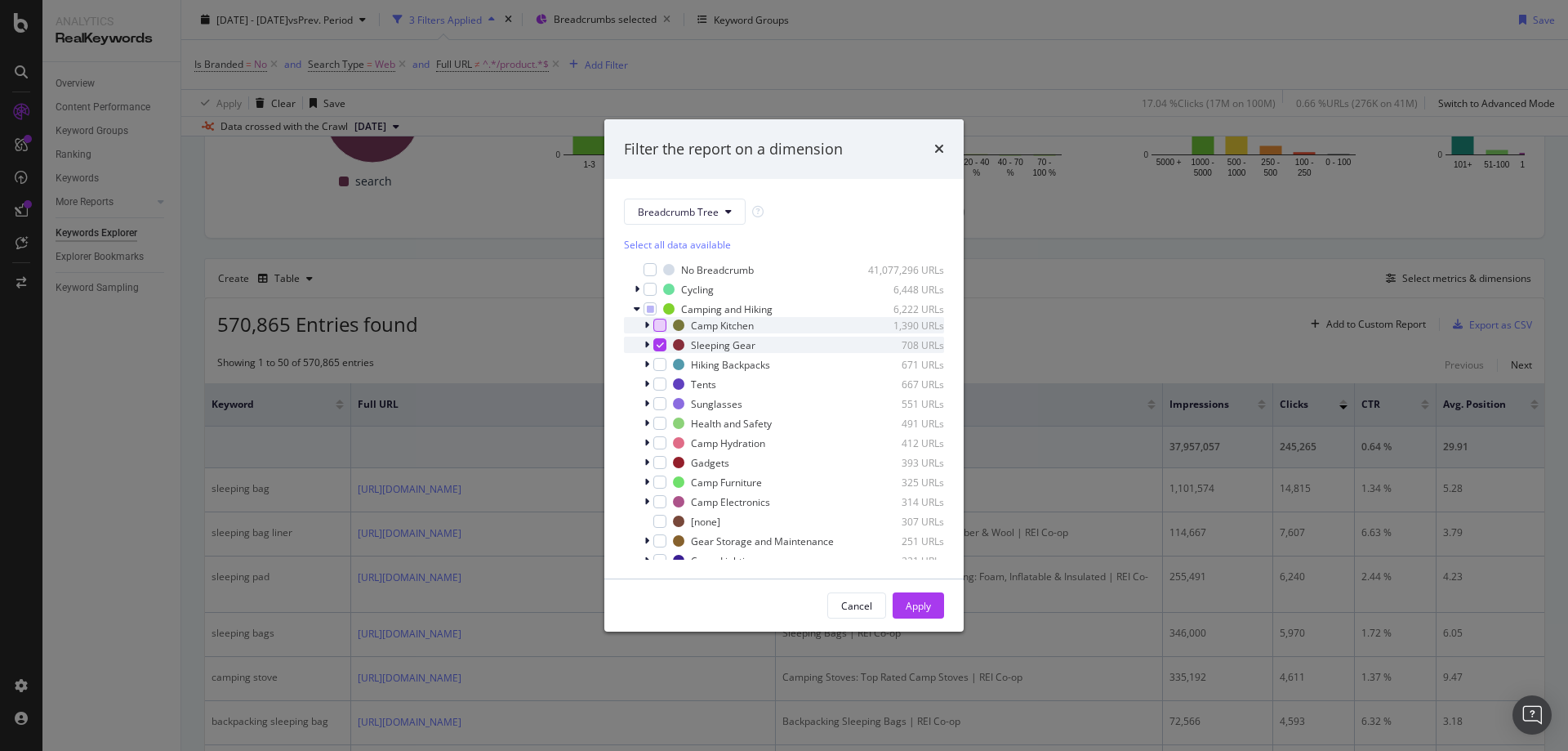
click at [658, 340] on div "modal" at bounding box center [659, 344] width 13 height 13
click at [664, 364] on div "modal" at bounding box center [659, 364] width 13 height 13
click at [663, 382] on div "modal" at bounding box center [659, 384] width 13 height 13
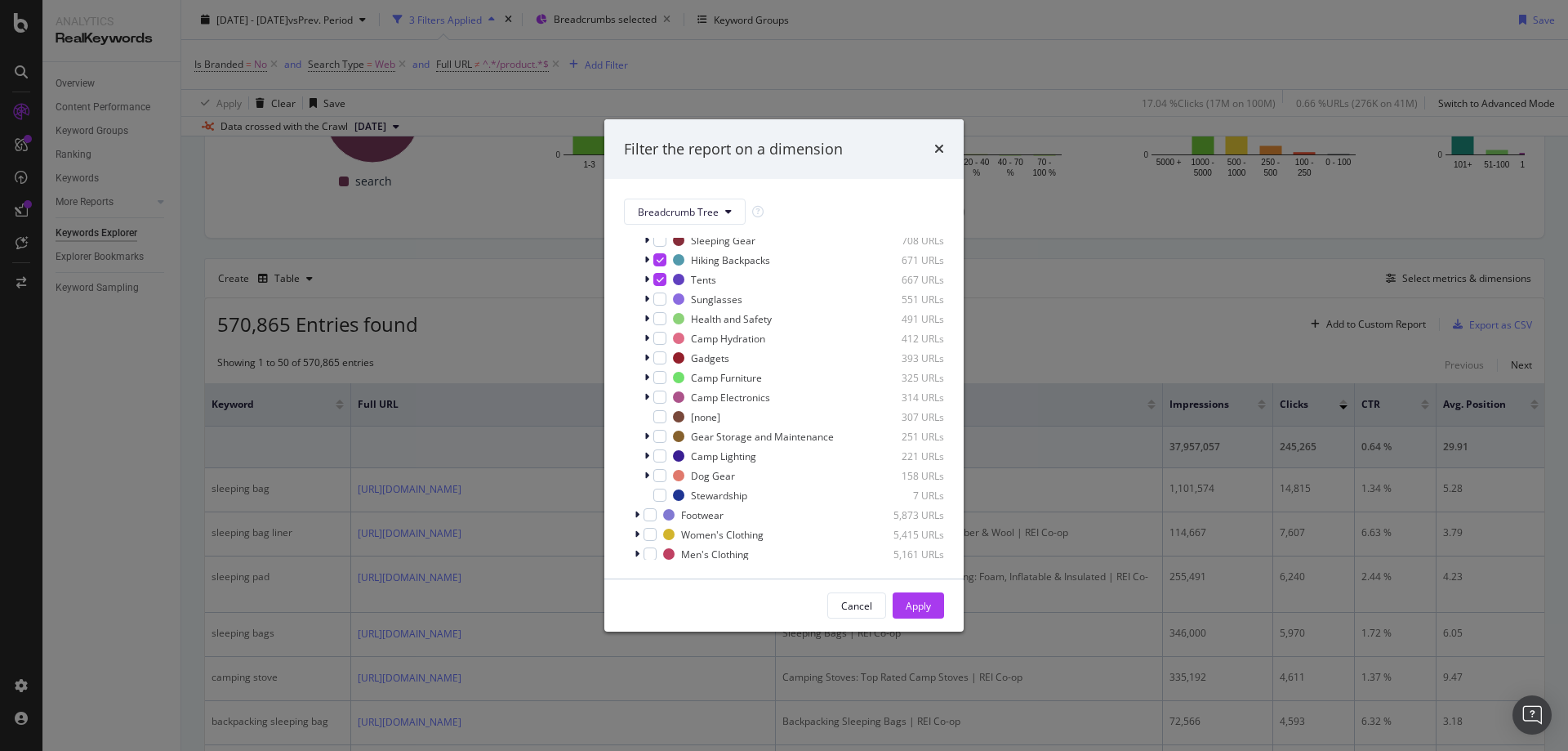
scroll to position [82, 0]
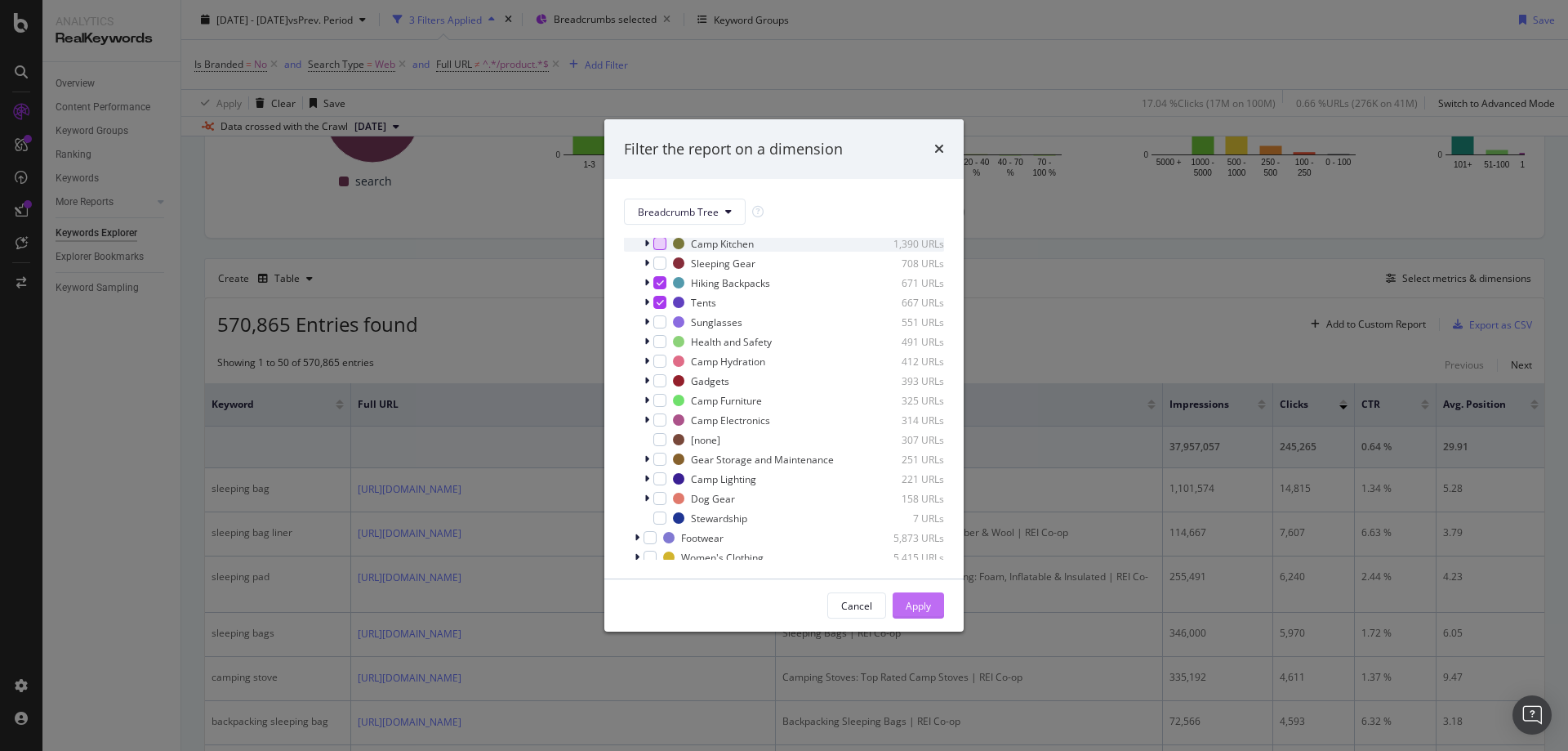
click at [905, 604] on div "Apply" at bounding box center [918, 606] width 26 height 14
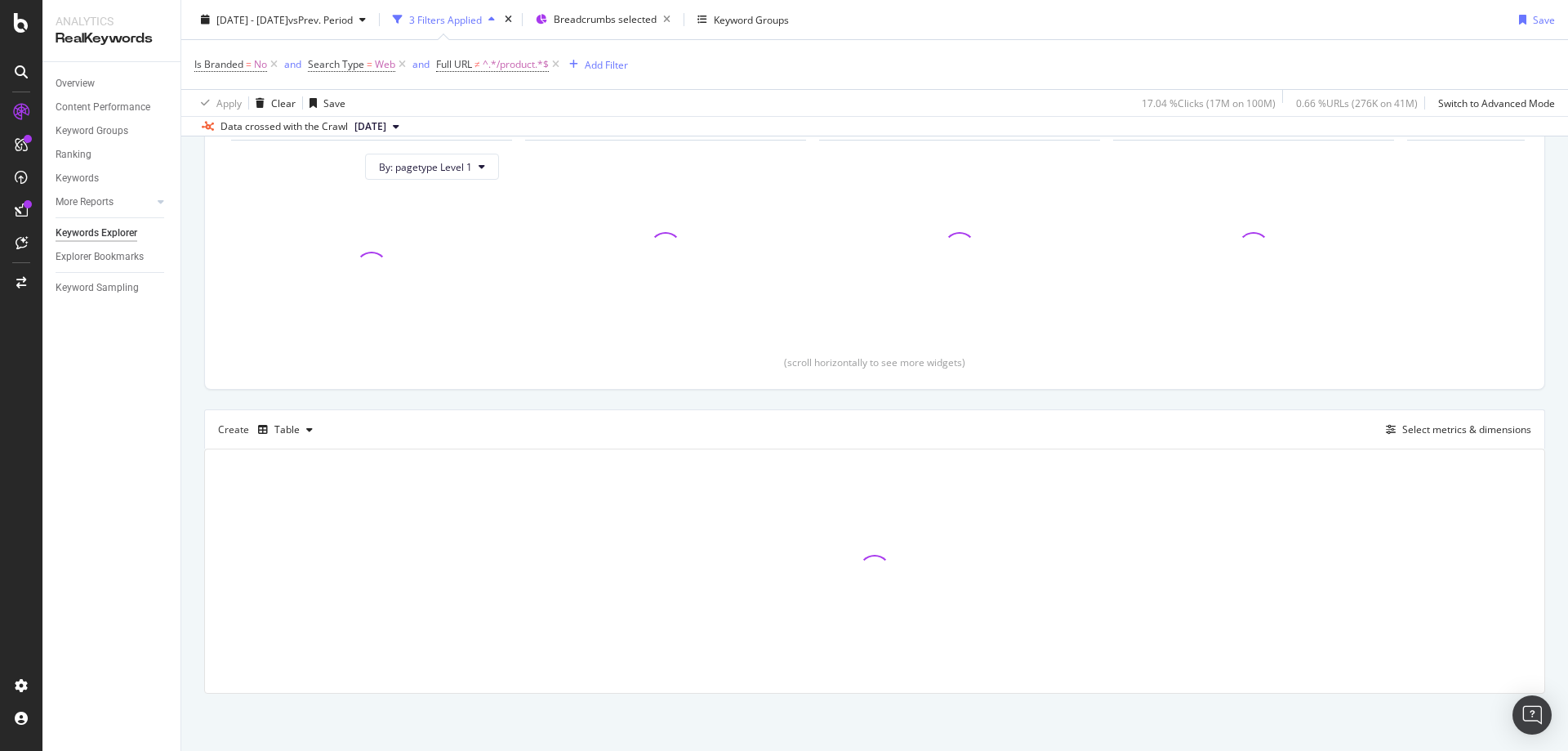
scroll to position [176, 0]
